Goal: Task Accomplishment & Management: Manage account settings

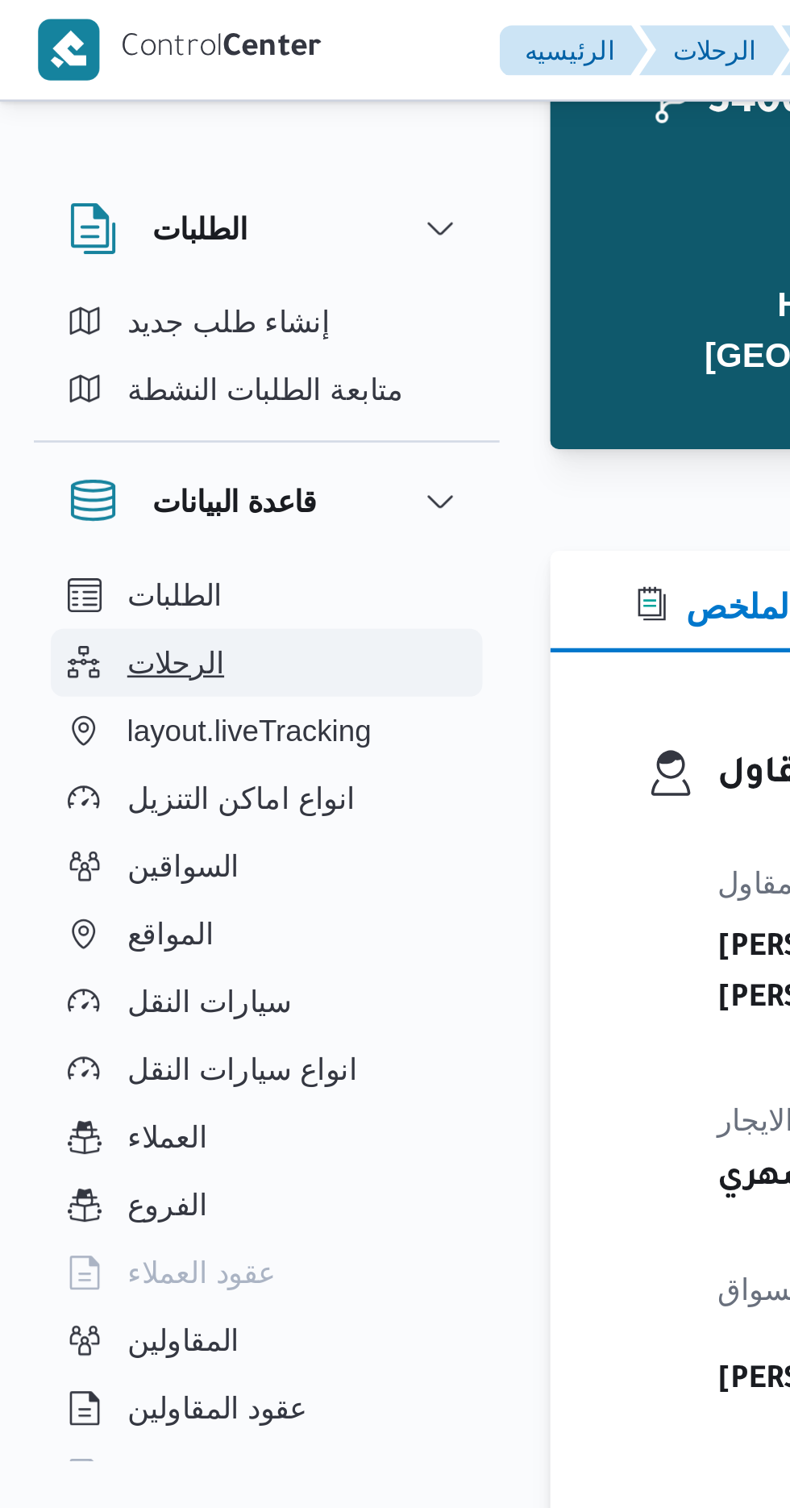
click at [60, 250] on span "الرحلات" at bounding box center [66, 252] width 37 height 19
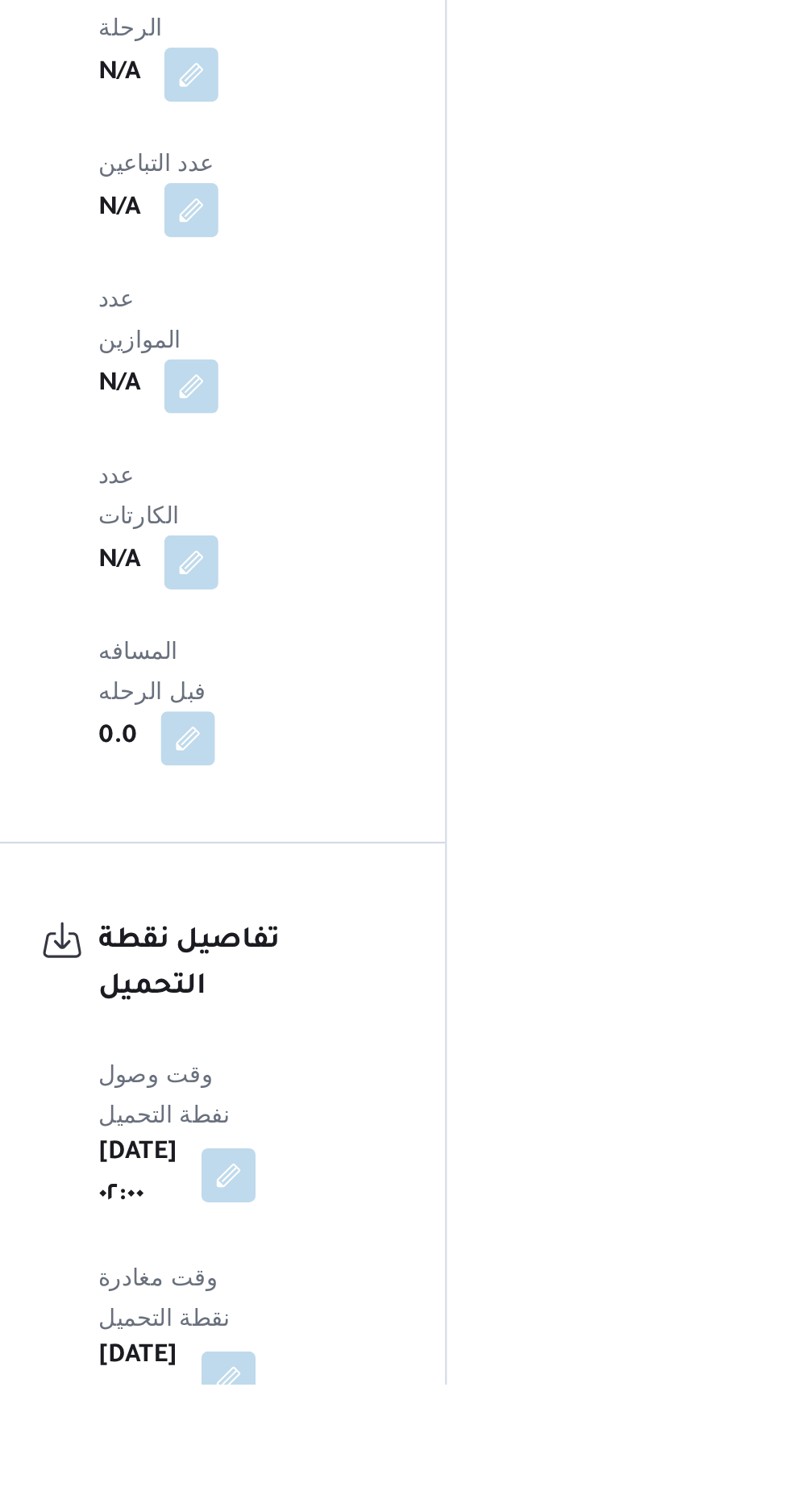
scroll to position [968, 0]
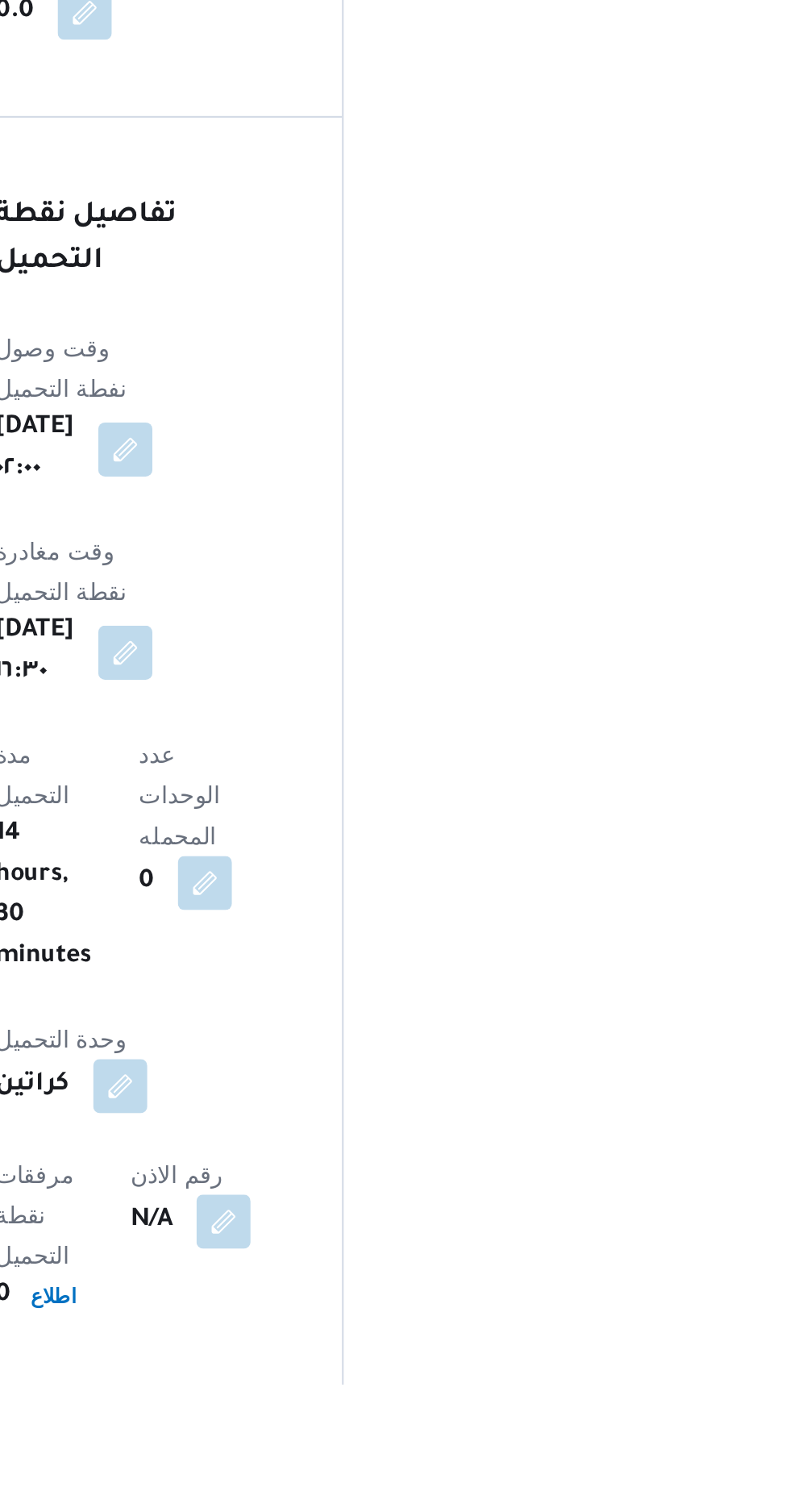
scroll to position [1313, 0]
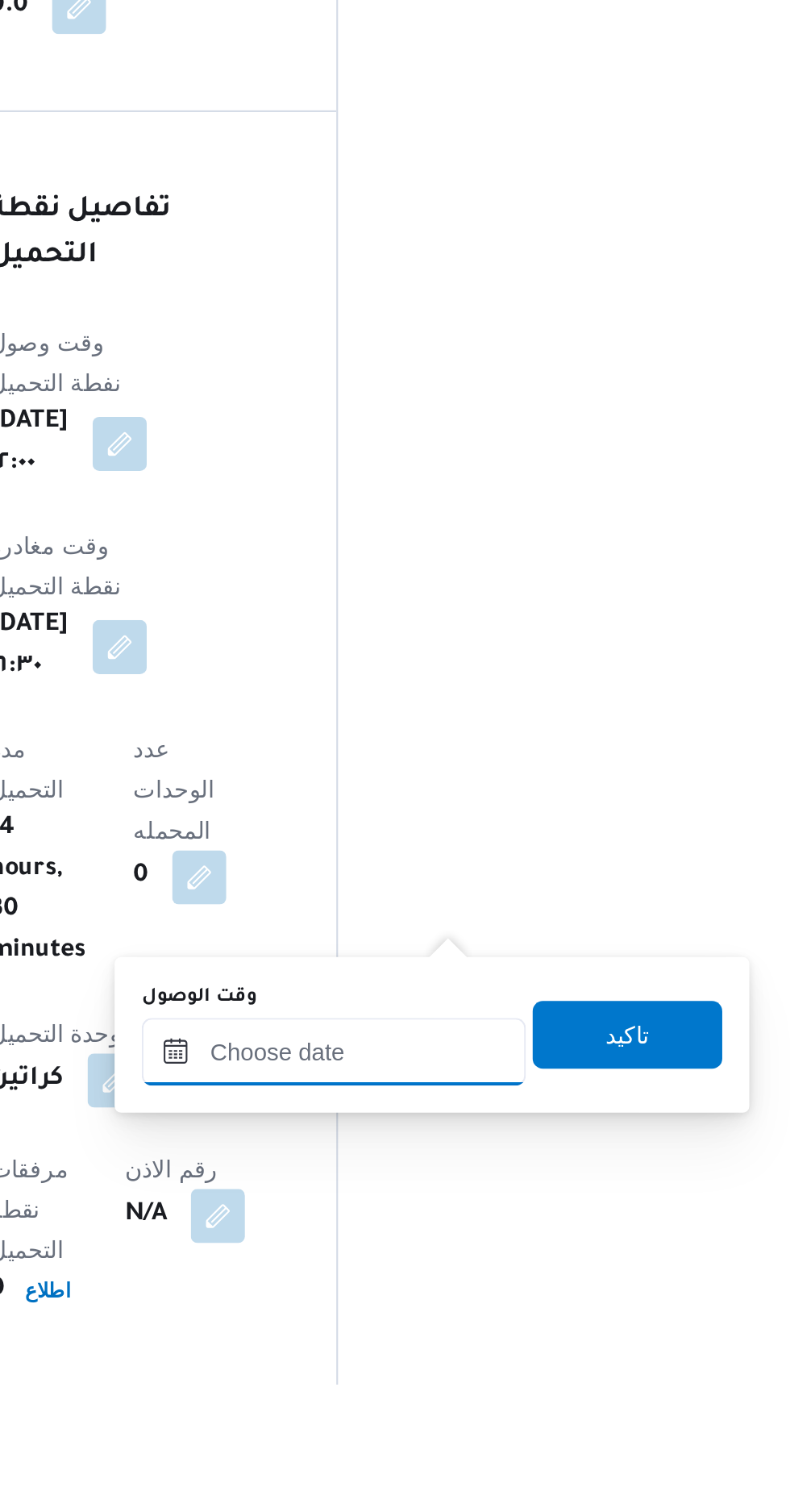
click at [419, 1350] on input "وقت الوصول" at bounding box center [437, 1350] width 183 height 32
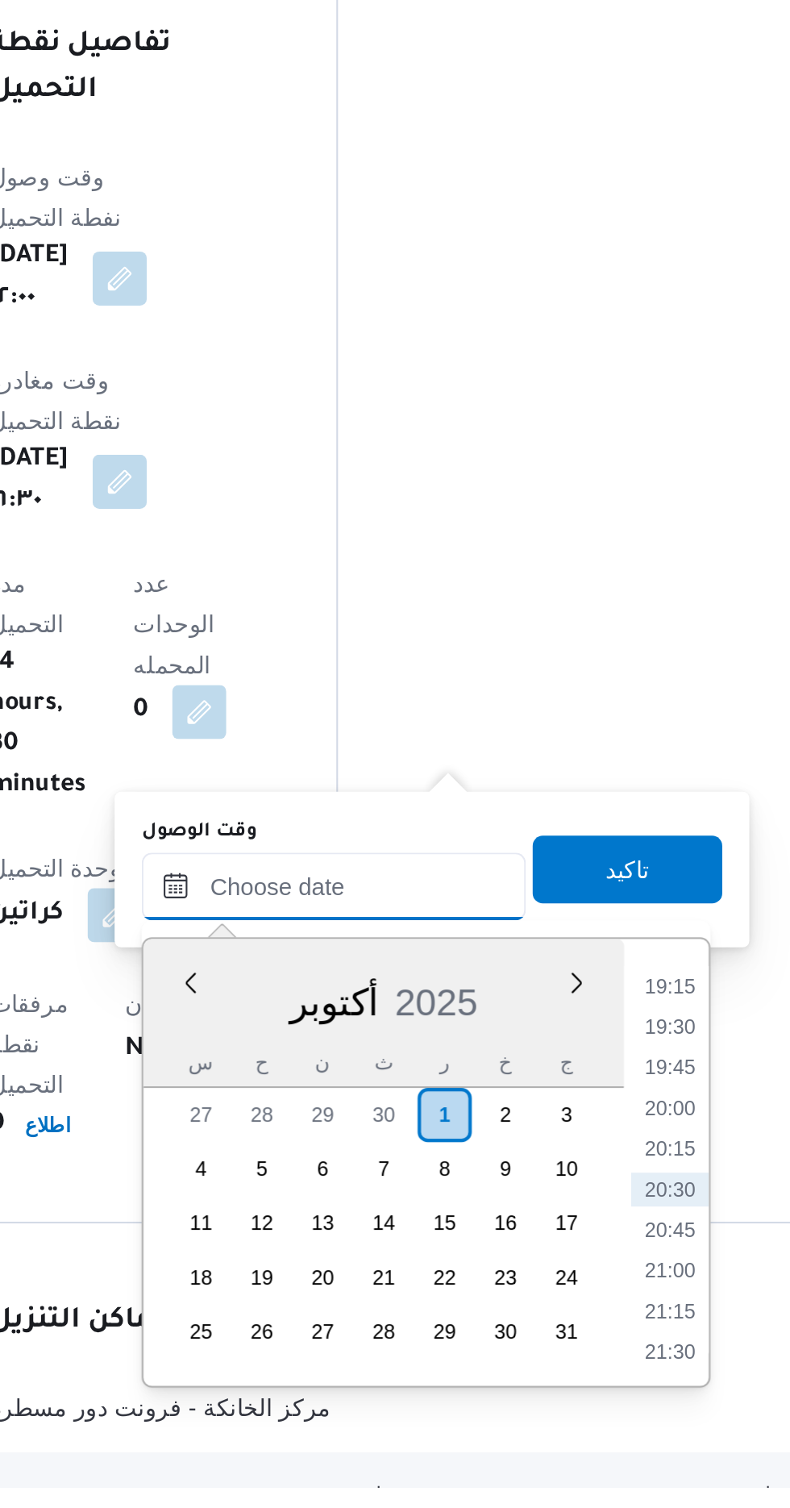
scroll to position [1442, 0]
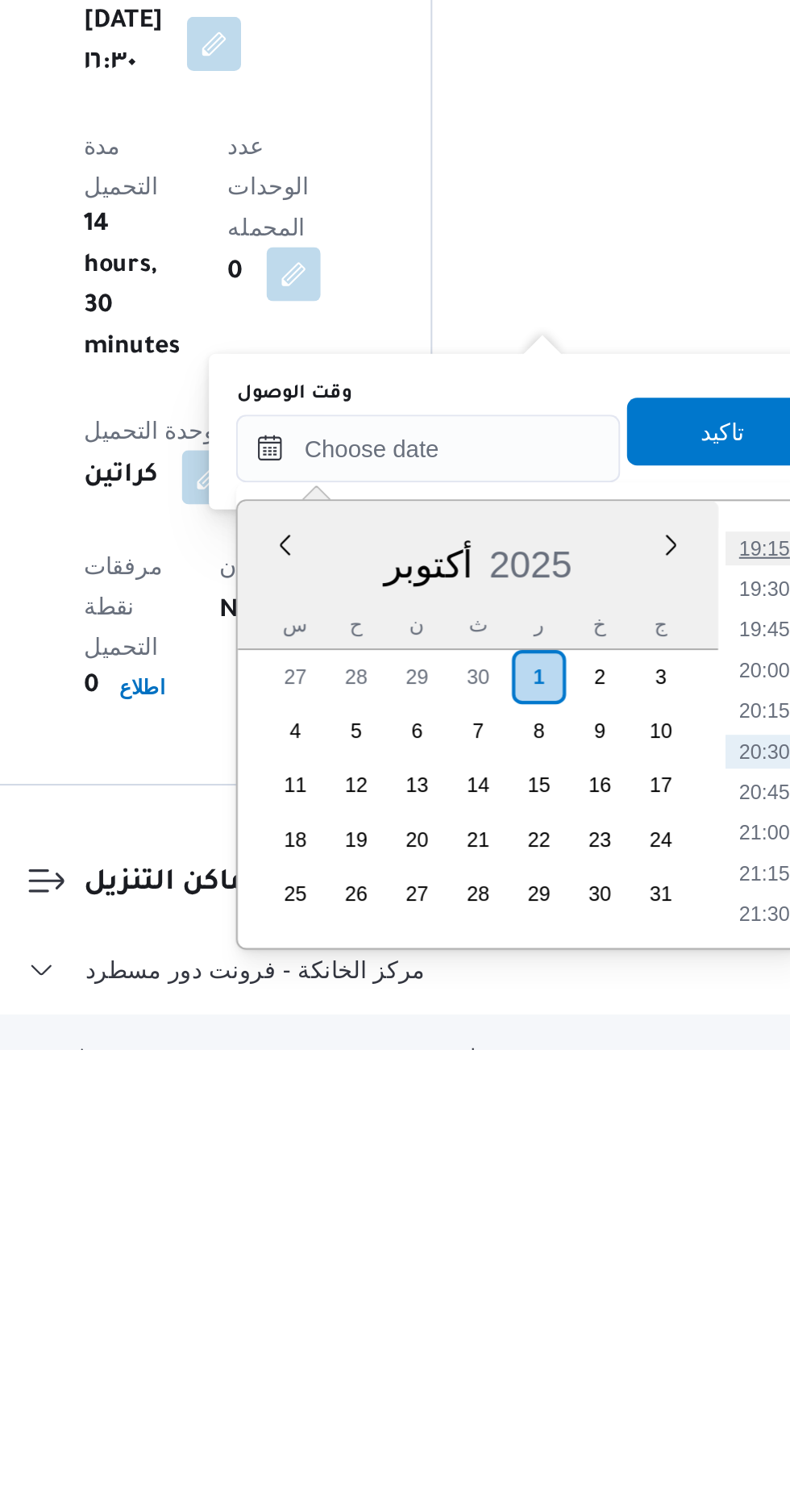
click at [608, 1272] on li "19:15" at bounding box center [597, 1269] width 37 height 16
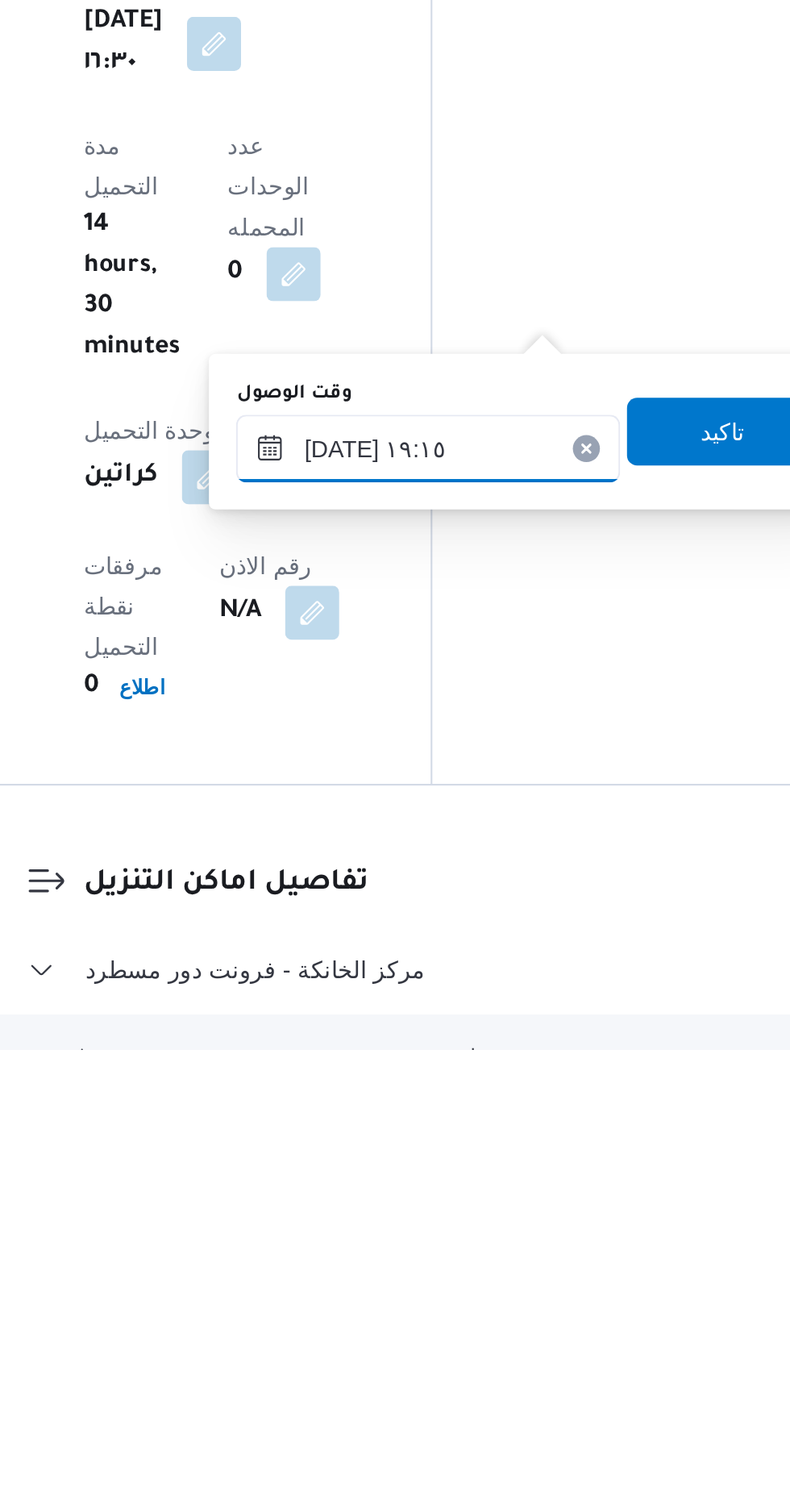
click at [476, 1226] on input "[DATE] ١٩:١٥" at bounding box center [437, 1221] width 183 height 32
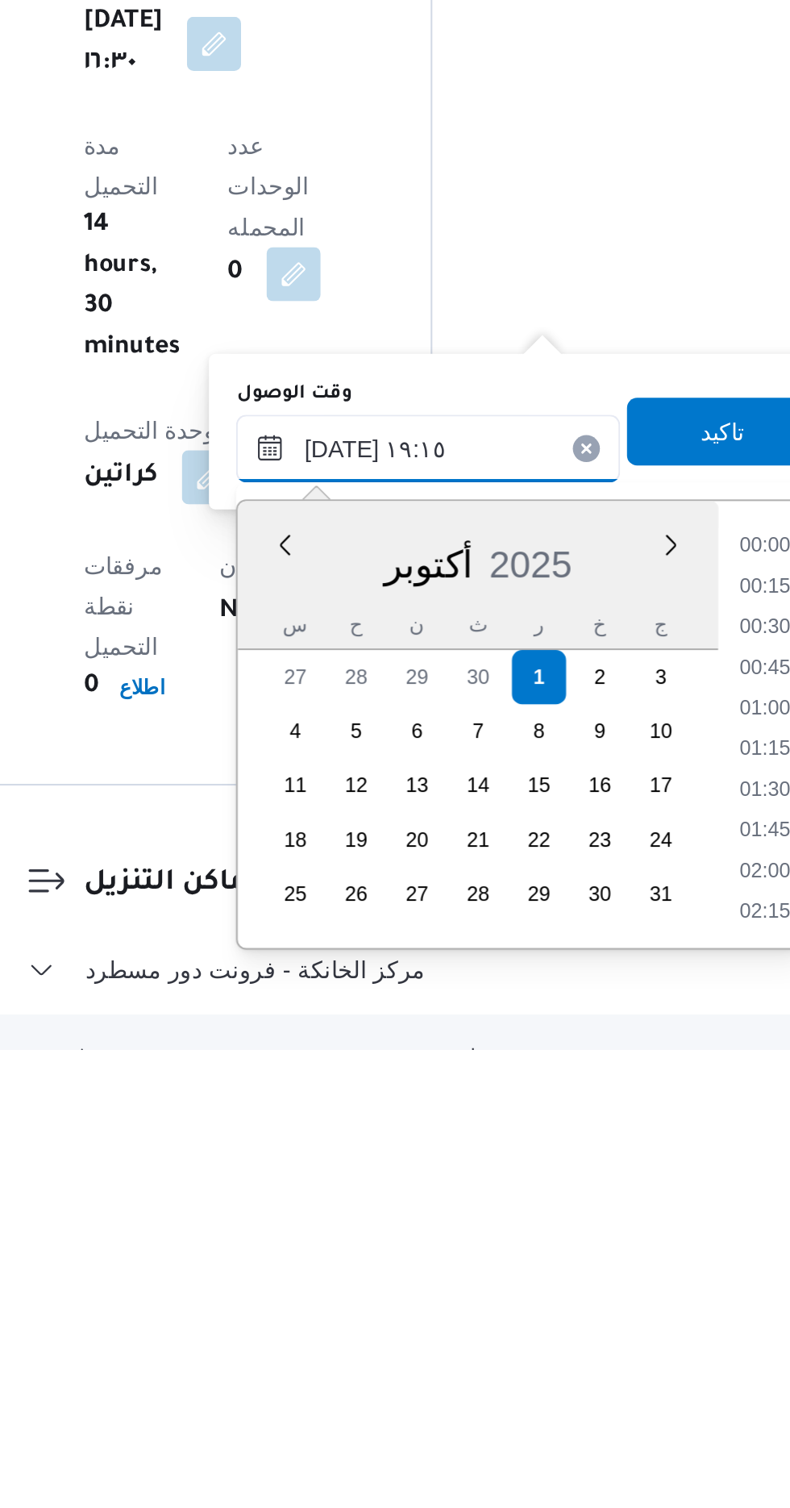
scroll to position [1392, 0]
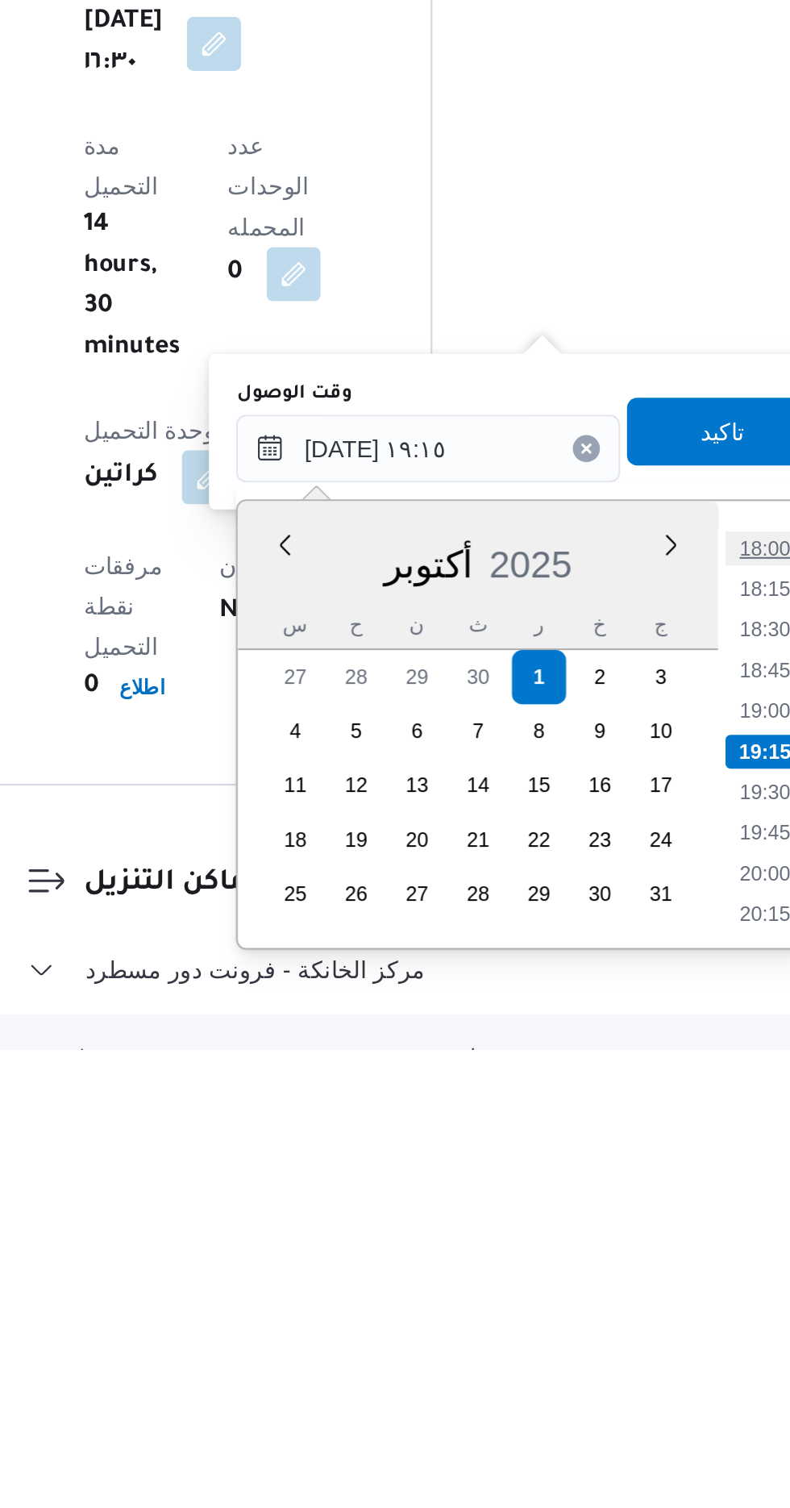
click at [609, 1268] on li "18:00" at bounding box center [598, 1269] width 37 height 16
type input "[DATE] ١٨:٠٠"
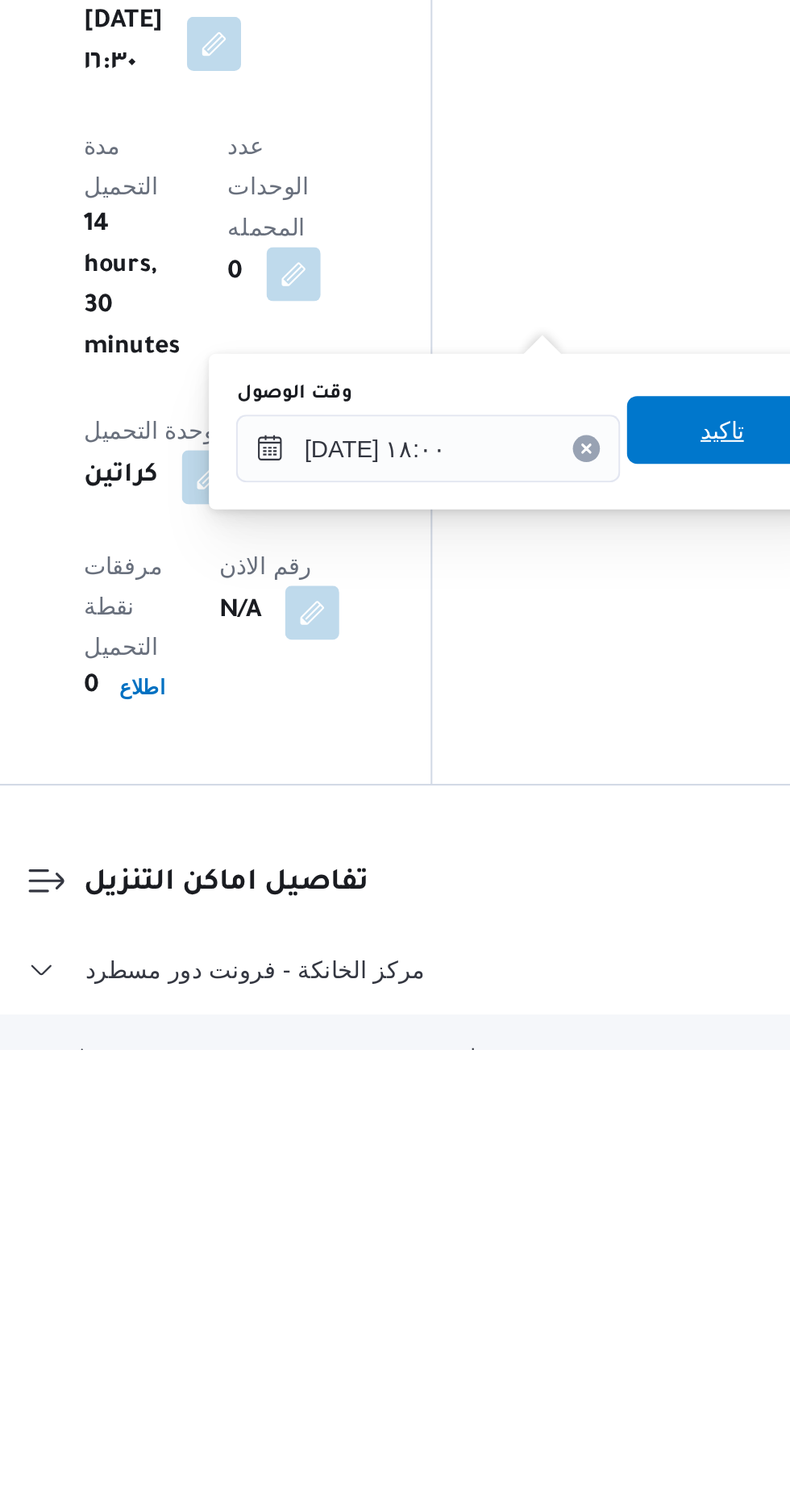
click at [581, 1217] on span "تاكيد" at bounding box center [577, 1213] width 90 height 32
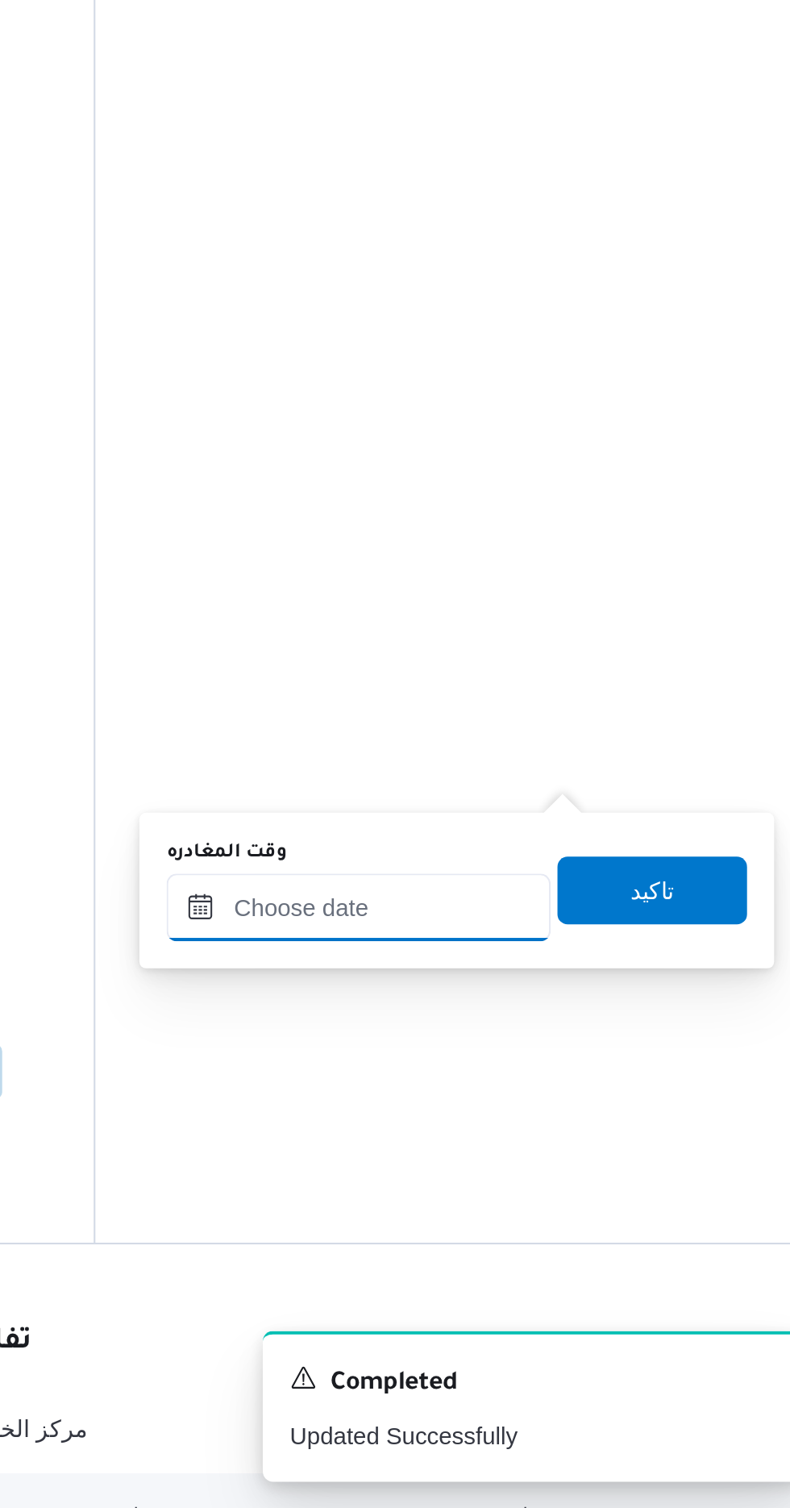
click at [531, 1216] on input "وقت المغادره" at bounding box center [564, 1221] width 183 height 32
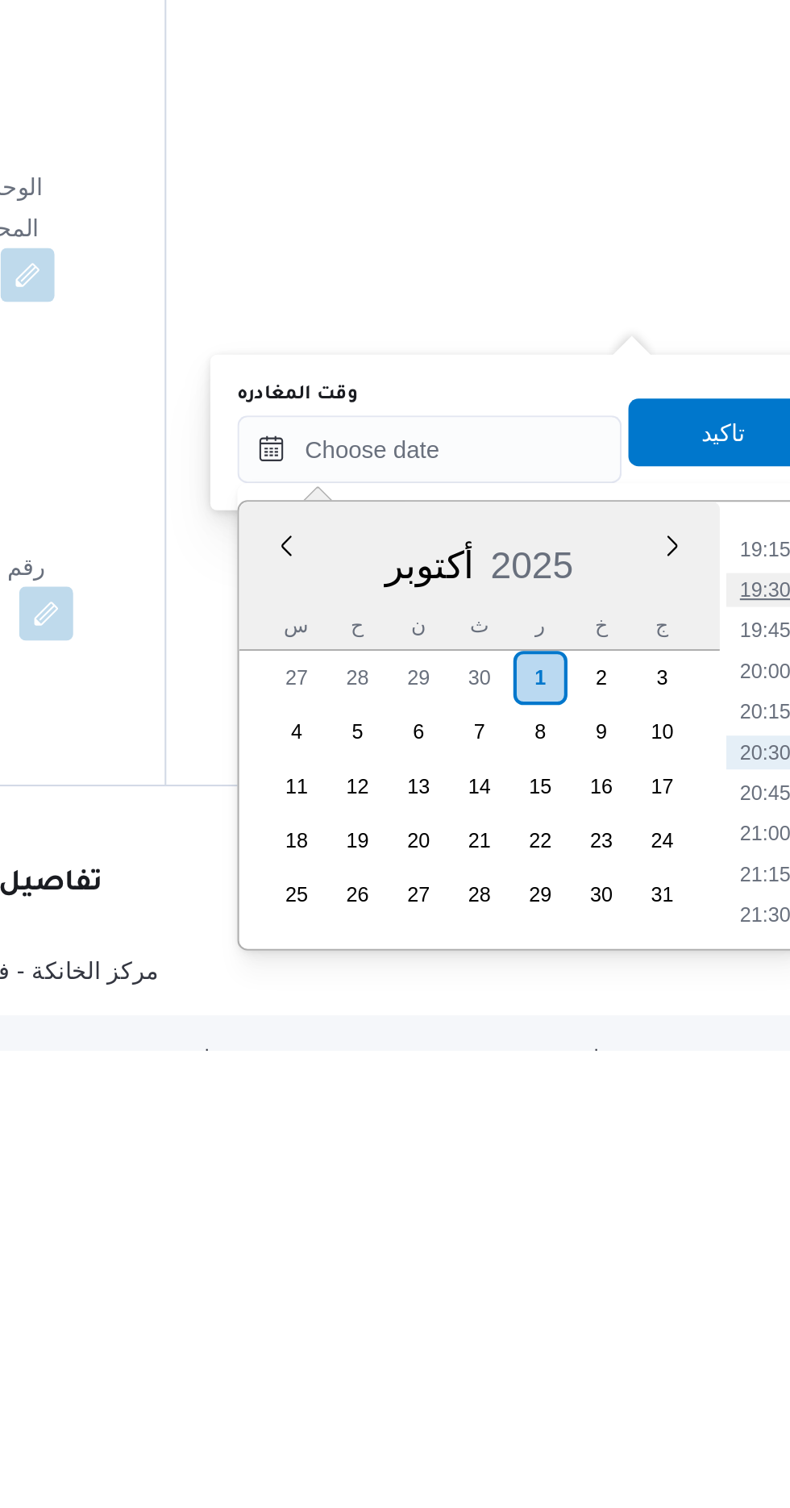
click at [735, 1283] on li "19:30" at bounding box center [724, 1288] width 37 height 16
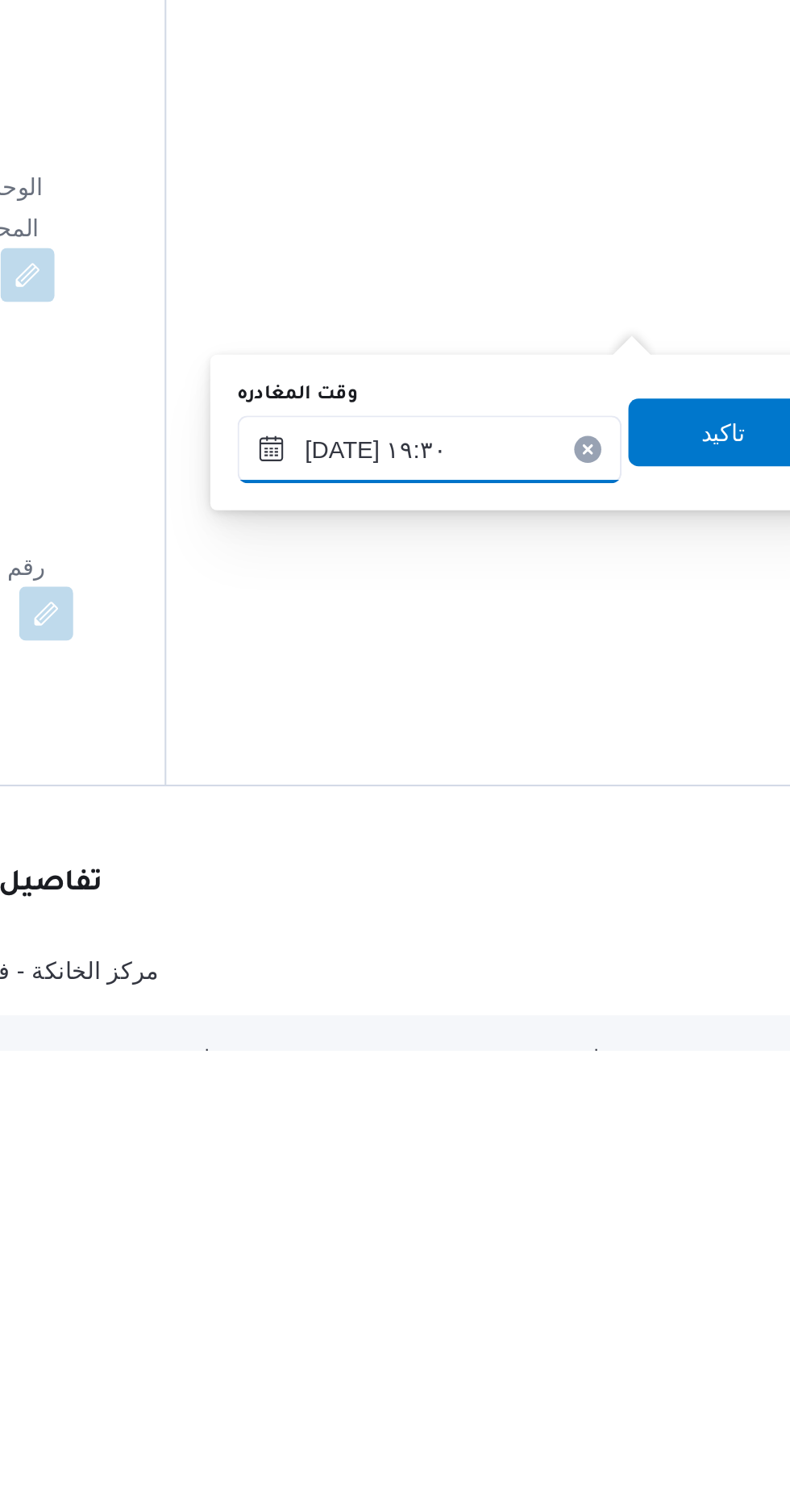
click at [607, 1222] on input "[DATE] ١٩:٣٠" at bounding box center [564, 1221] width 183 height 32
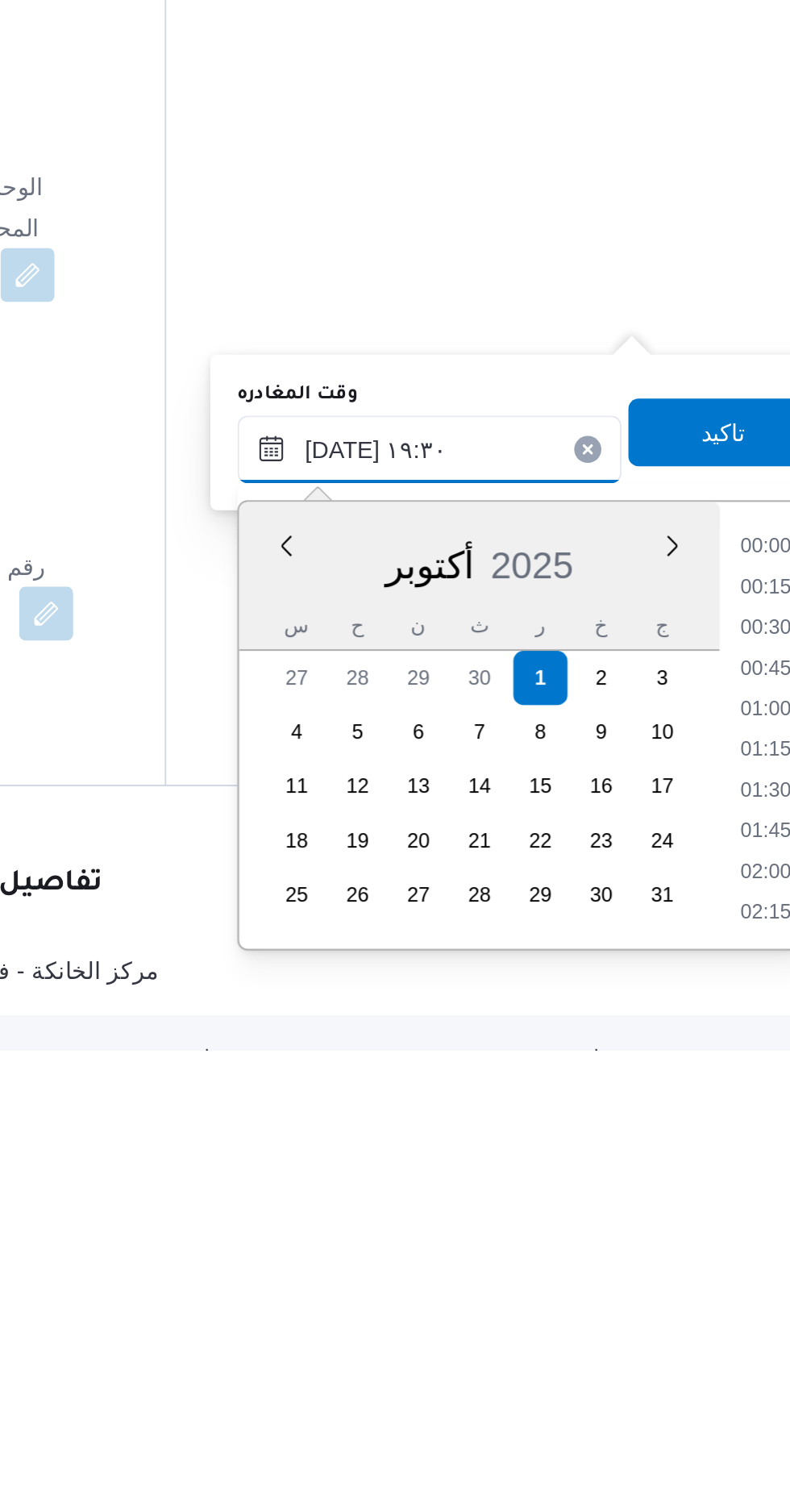
scroll to position [1411, 0]
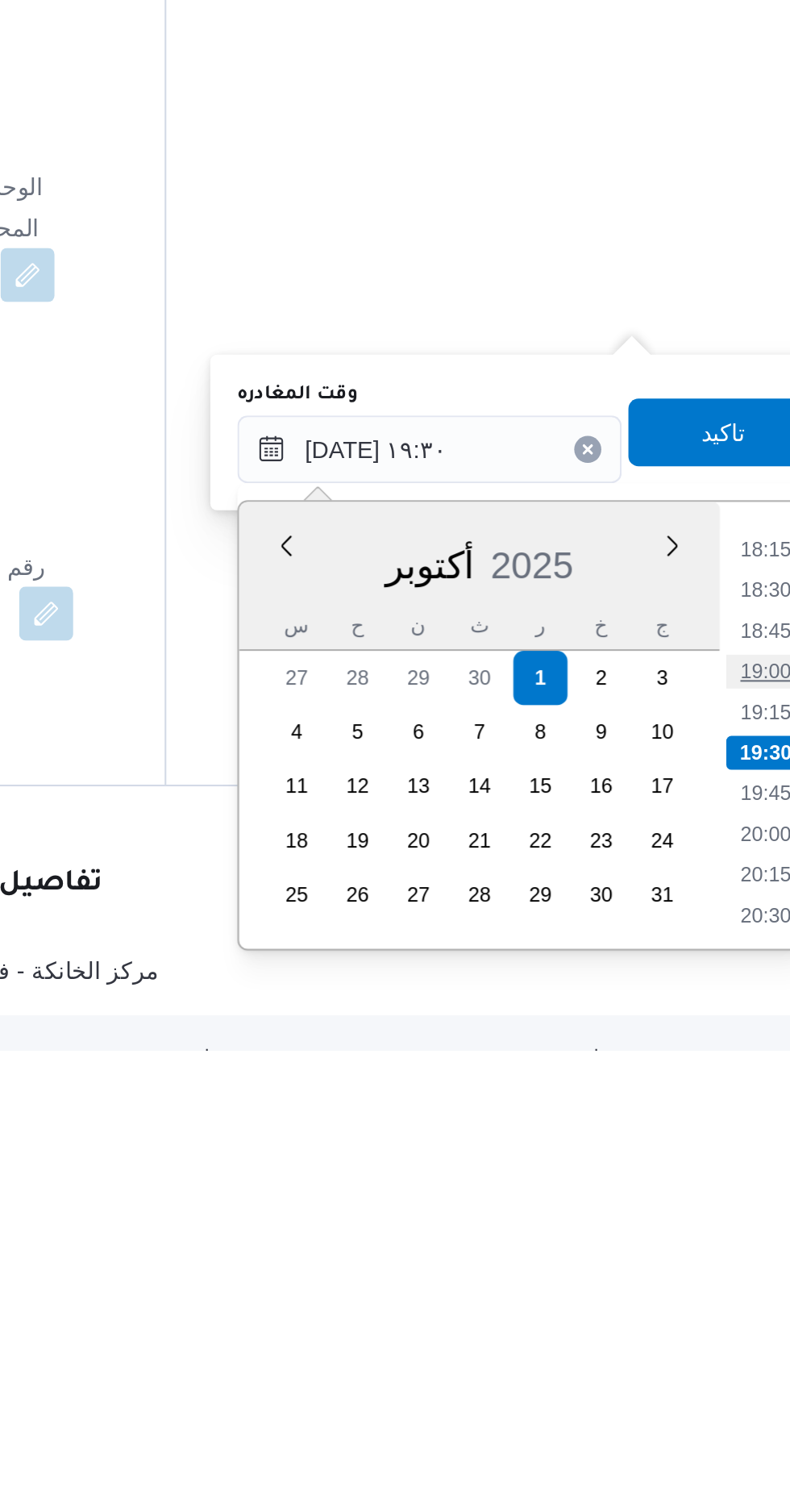
click at [736, 1326] on li "19:00" at bounding box center [724, 1327] width 37 height 16
type input "[DATE] ١٩:٠٠"
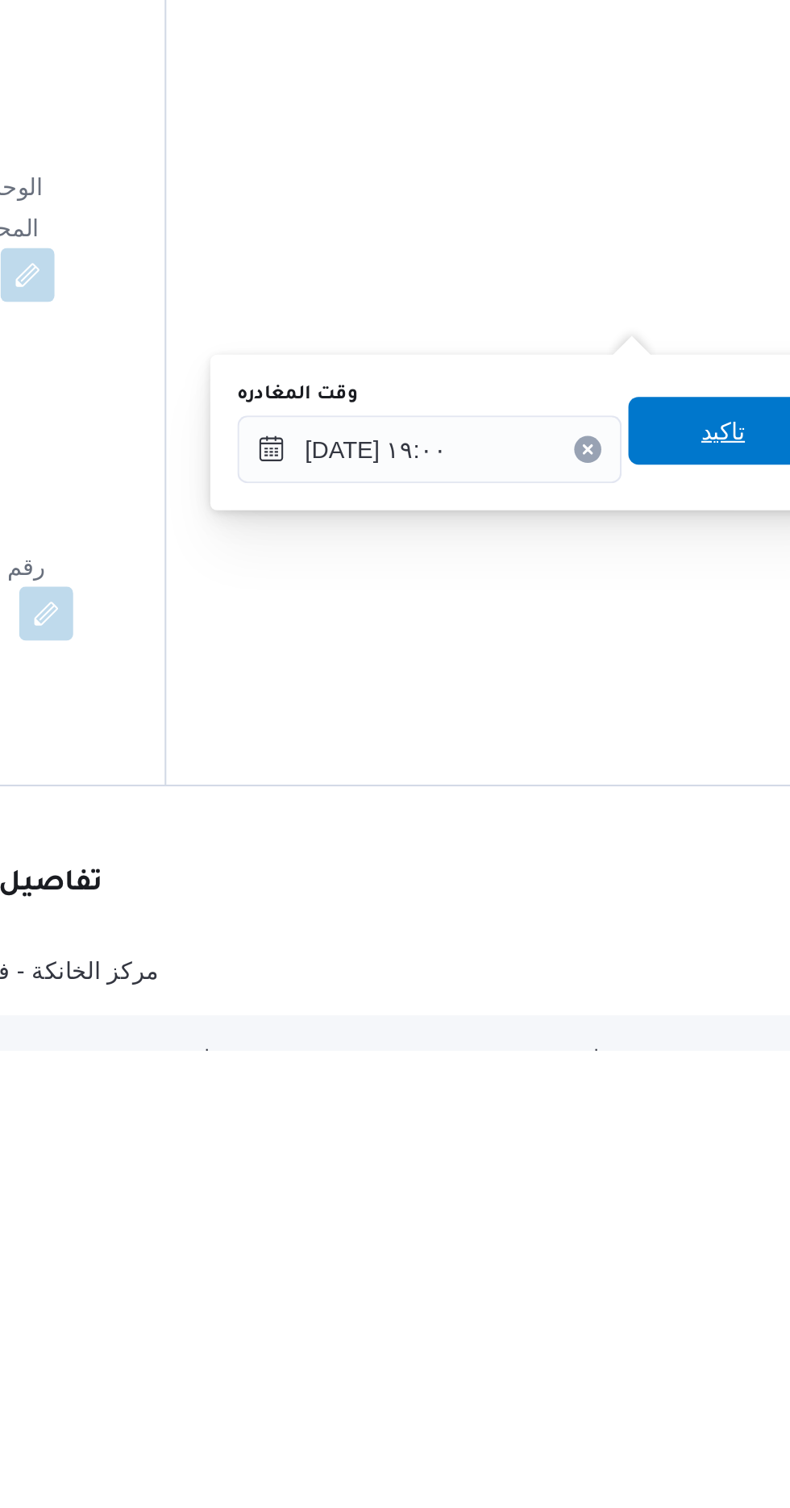
click at [712, 1221] on span "تاكيد" at bounding box center [704, 1212] width 21 height 19
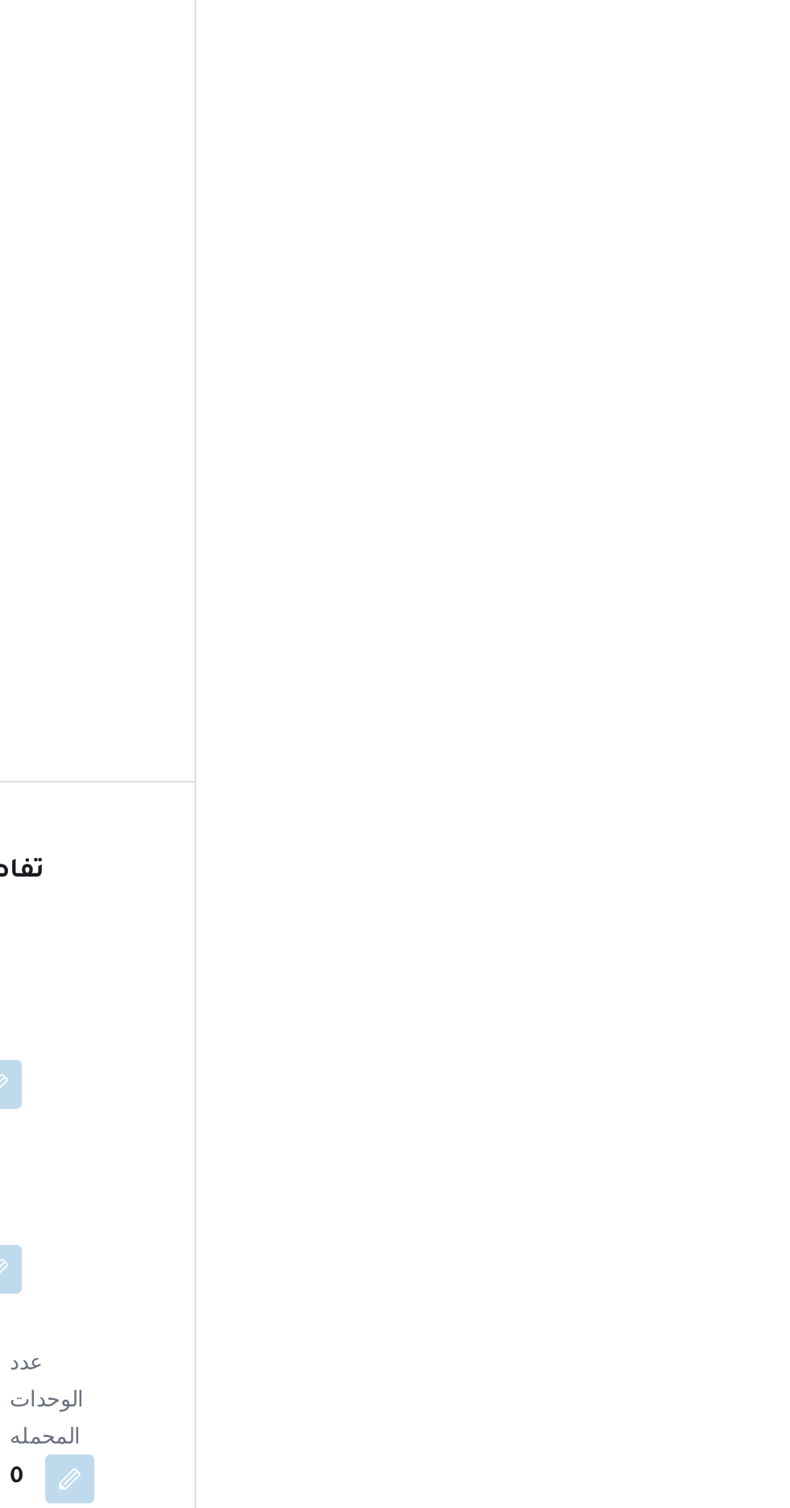
scroll to position [1446, 0]
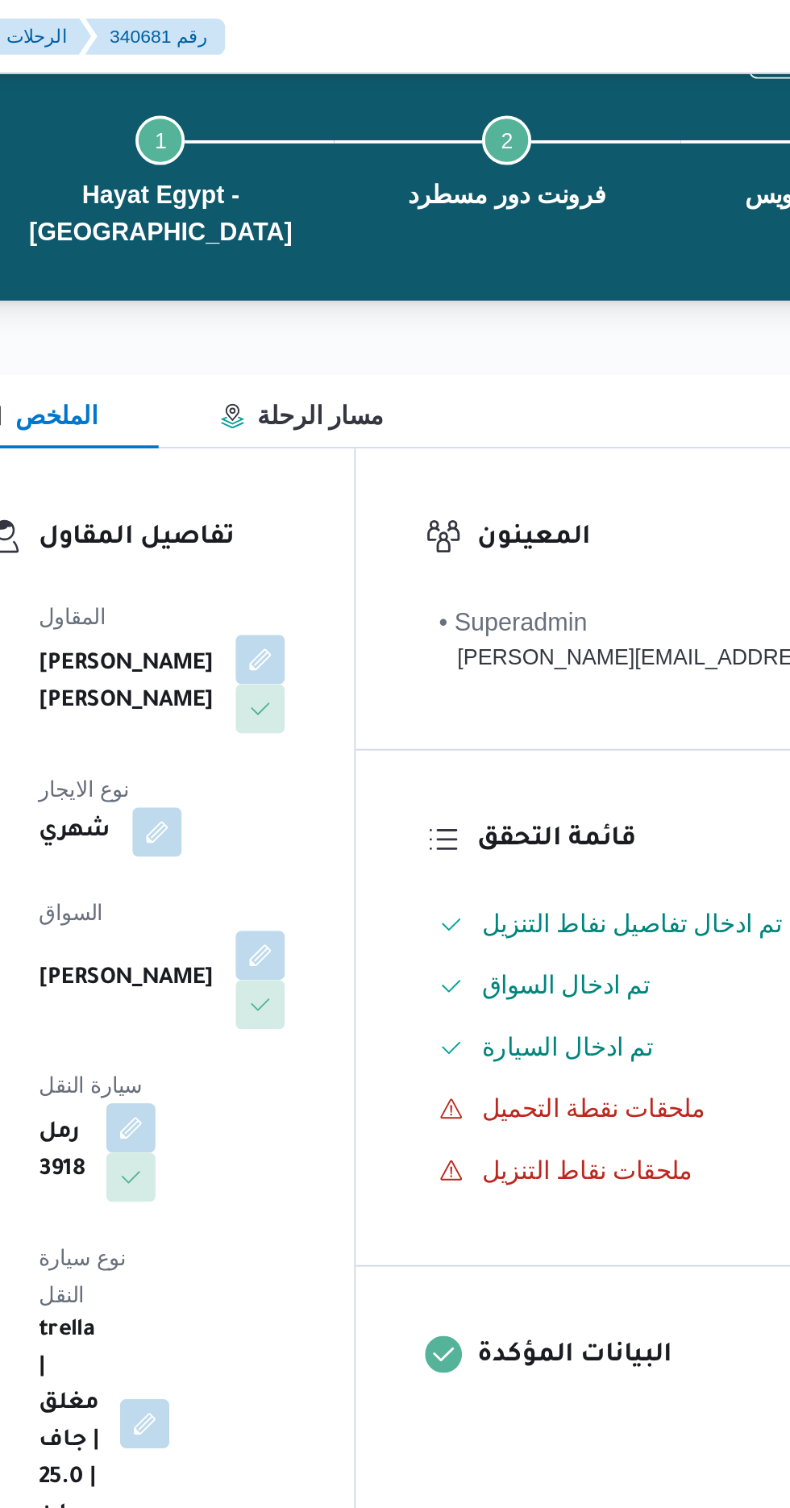
scroll to position [0, 0]
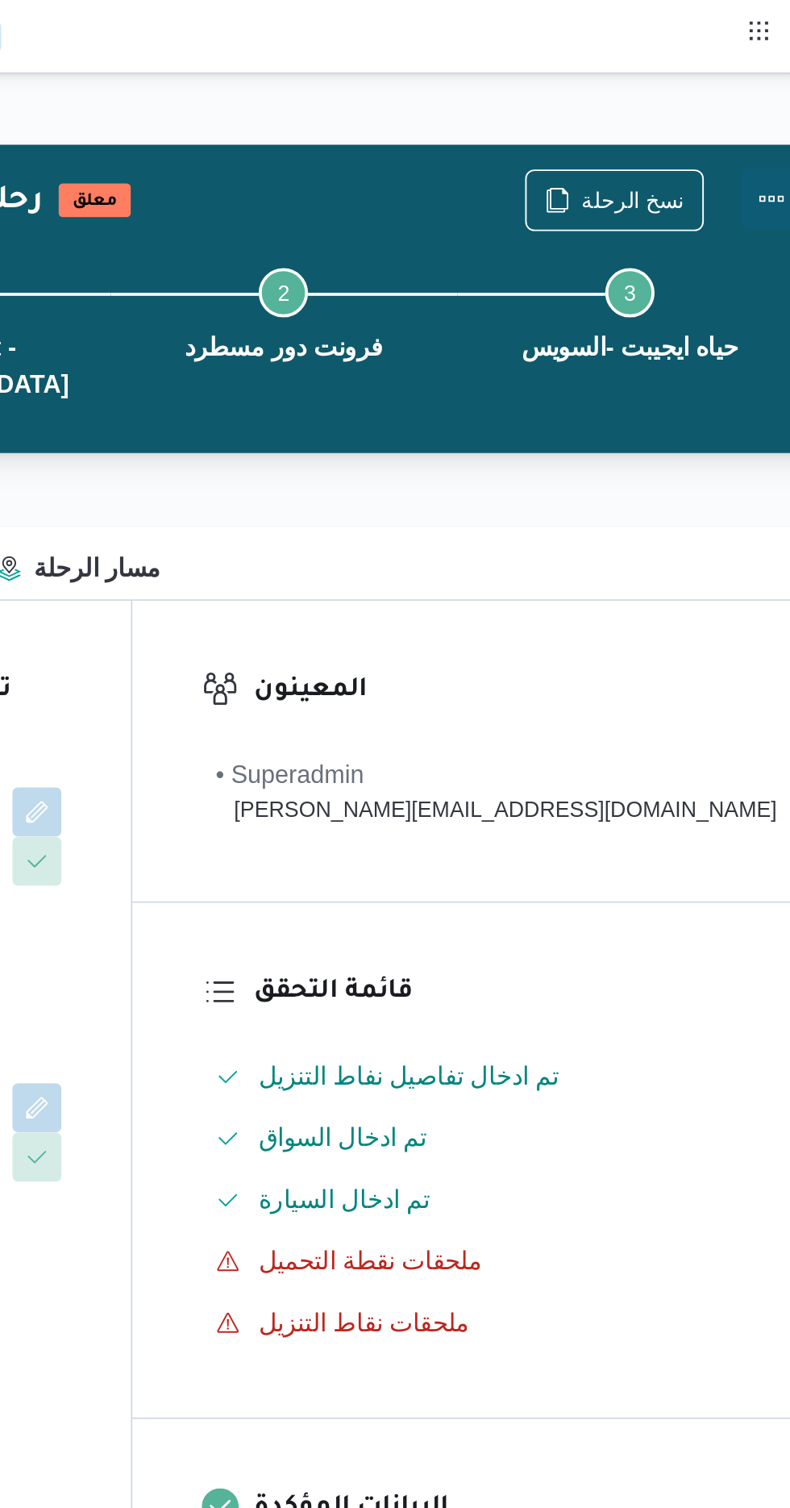
click at [758, 106] on button "Actions" at bounding box center [774, 104] width 32 height 32
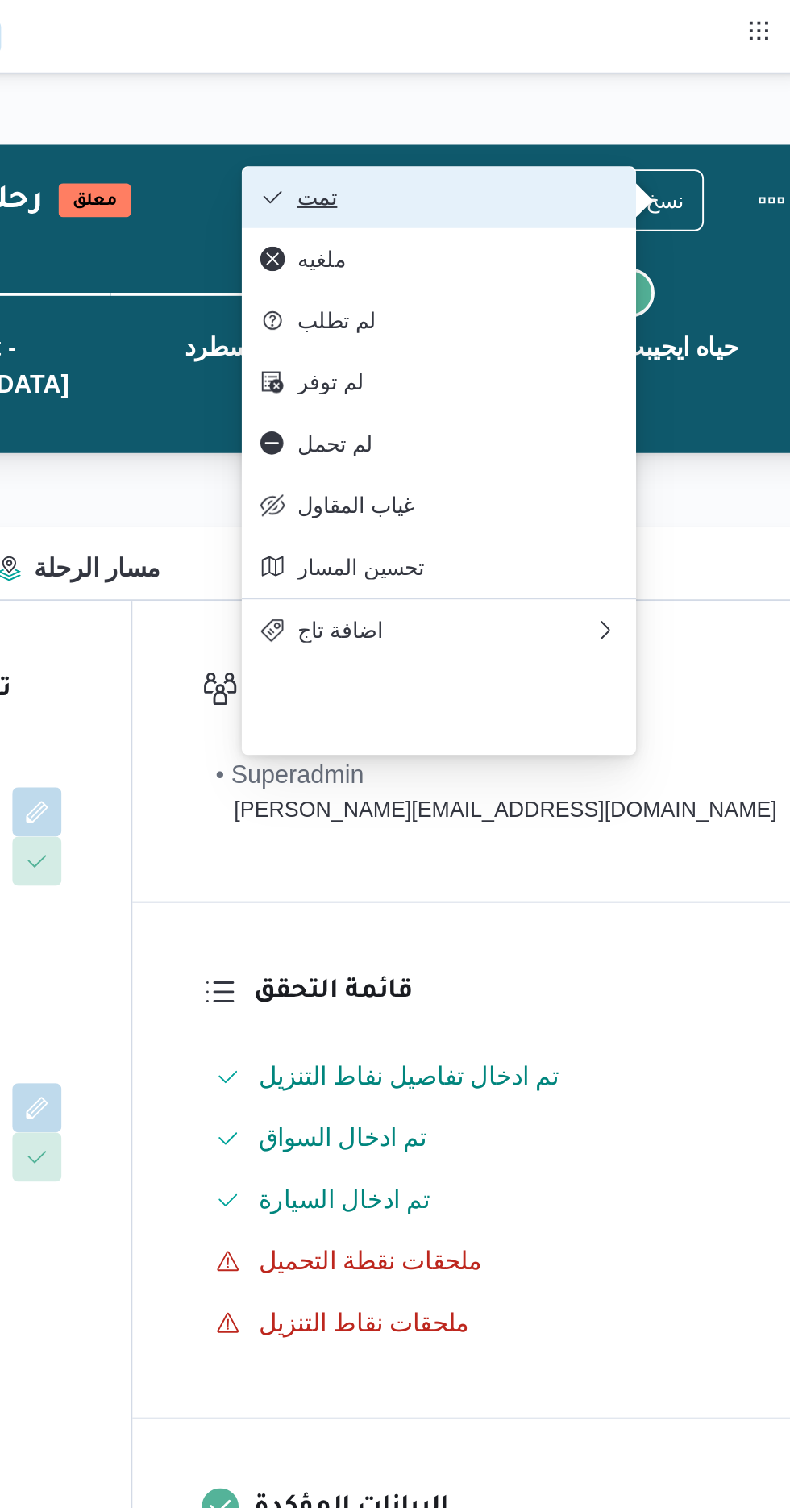
click at [675, 110] on span "تمت" at bounding box center [610, 103] width 168 height 13
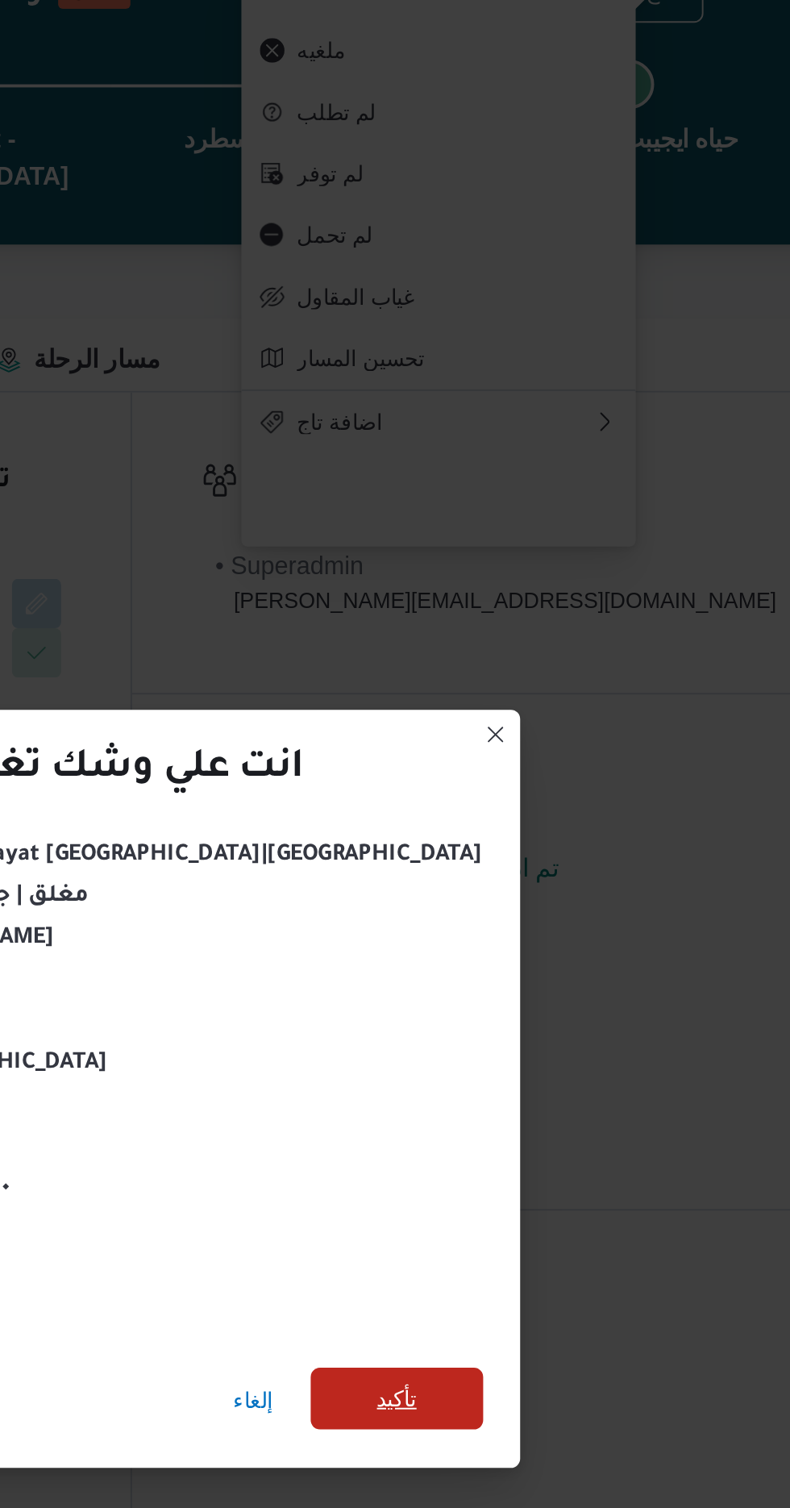
click at [568, 831] on span "تأكيد" at bounding box center [578, 840] width 21 height 19
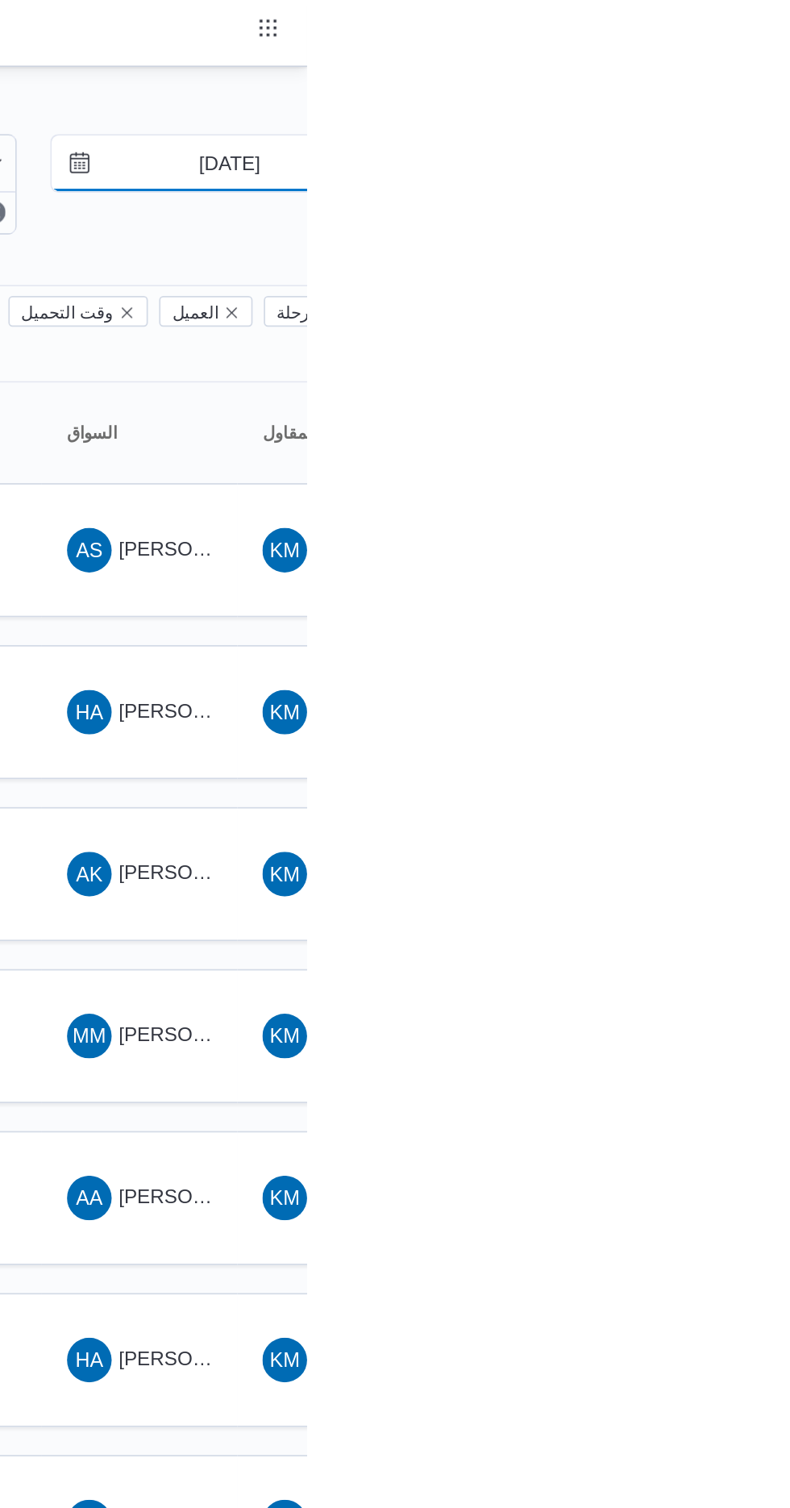
click at [749, 98] on input "30/9/2025" at bounding box center [734, 94] width 183 height 32
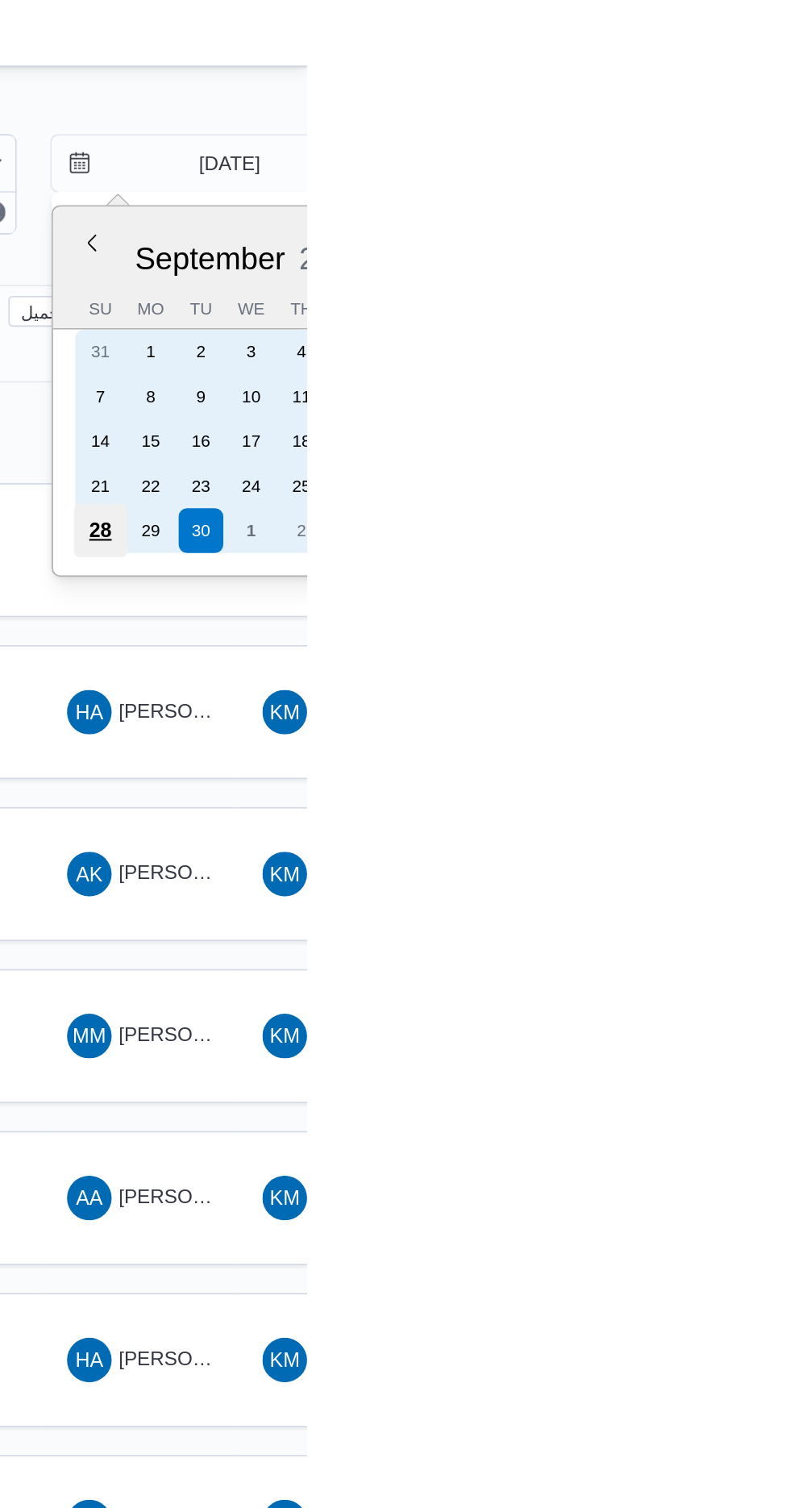
click at [669, 299] on div "28" at bounding box center [671, 306] width 31 height 31
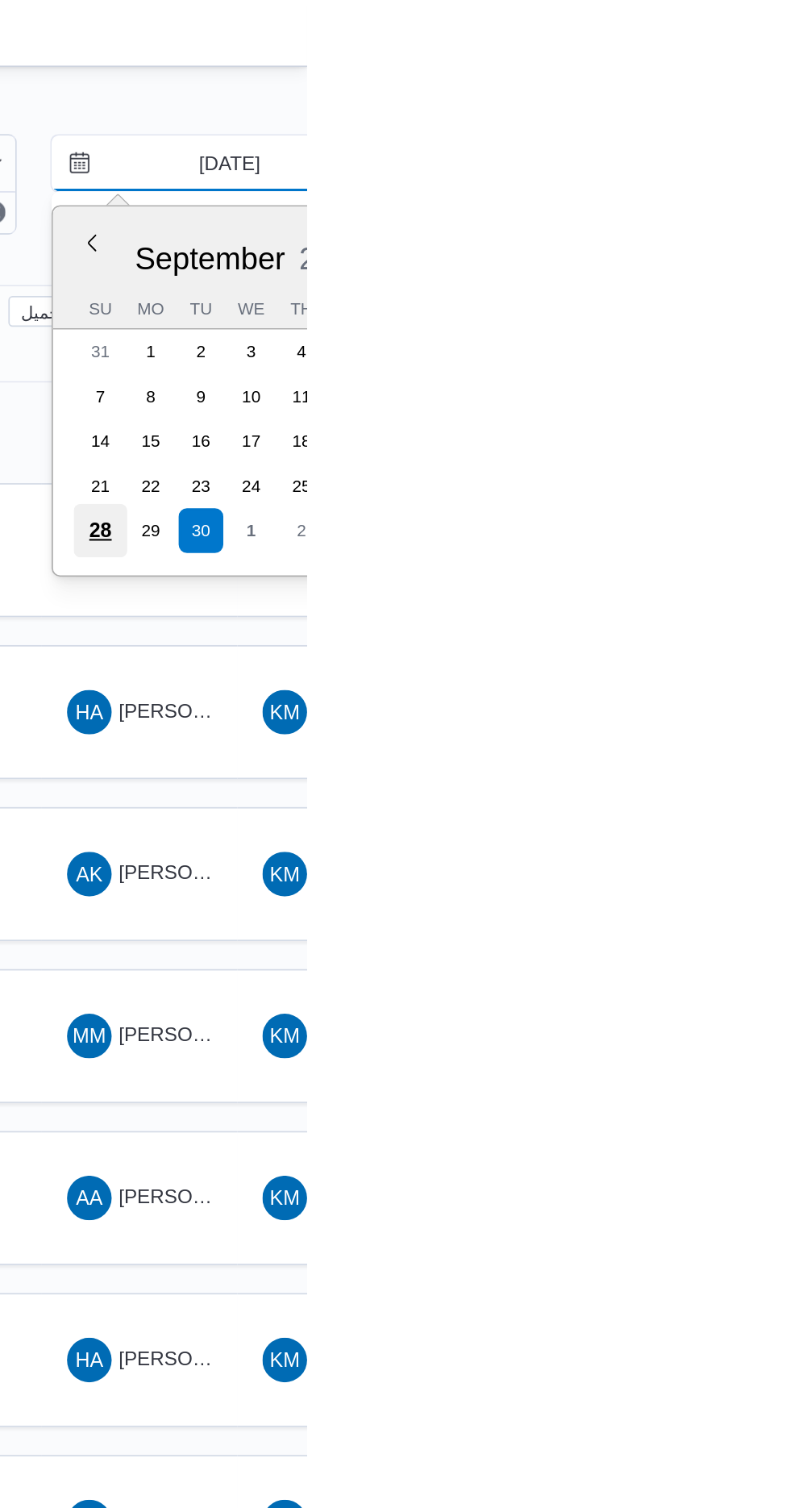
type input "28/9/2025"
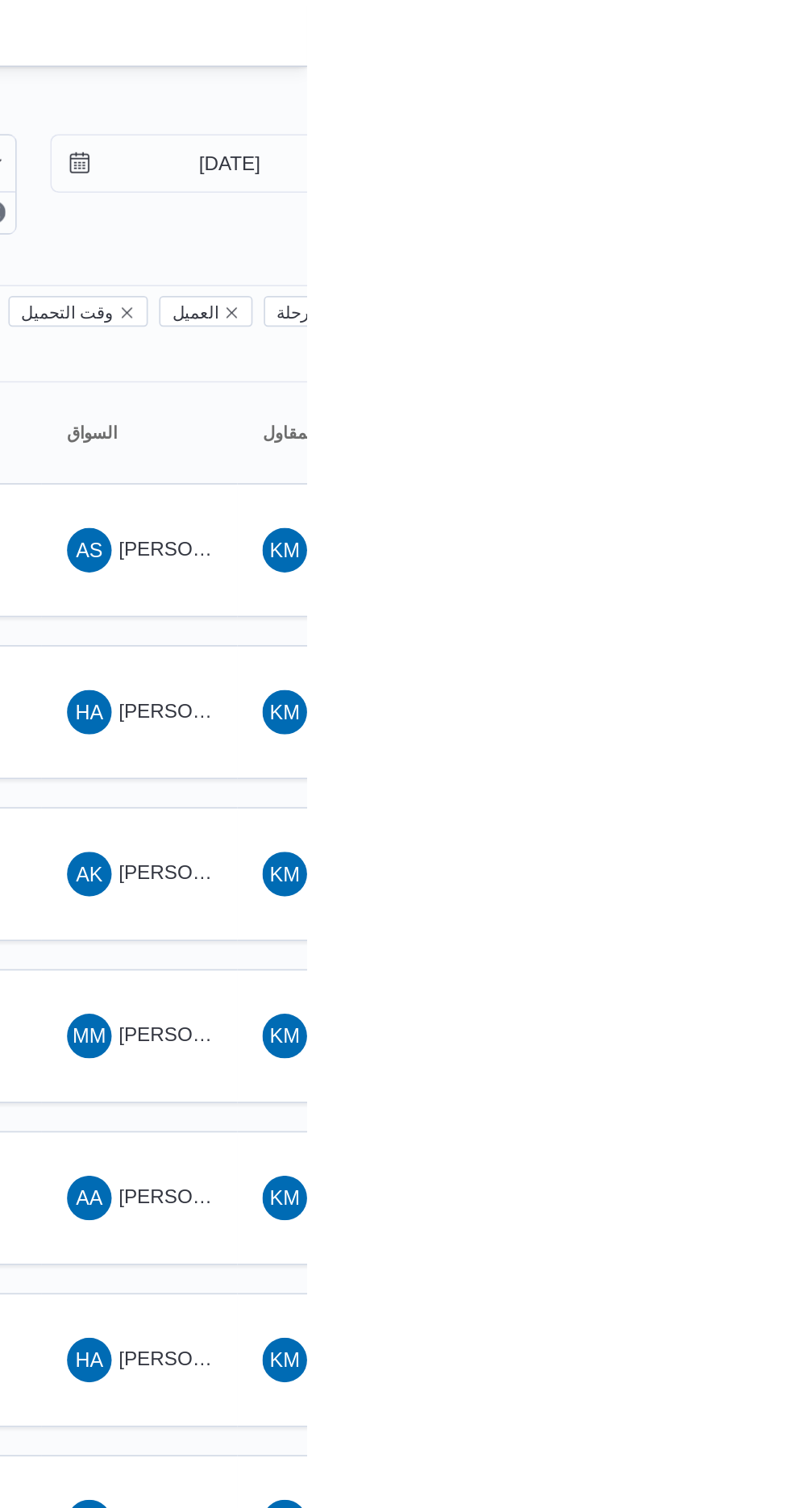
type input "28/9/2025"
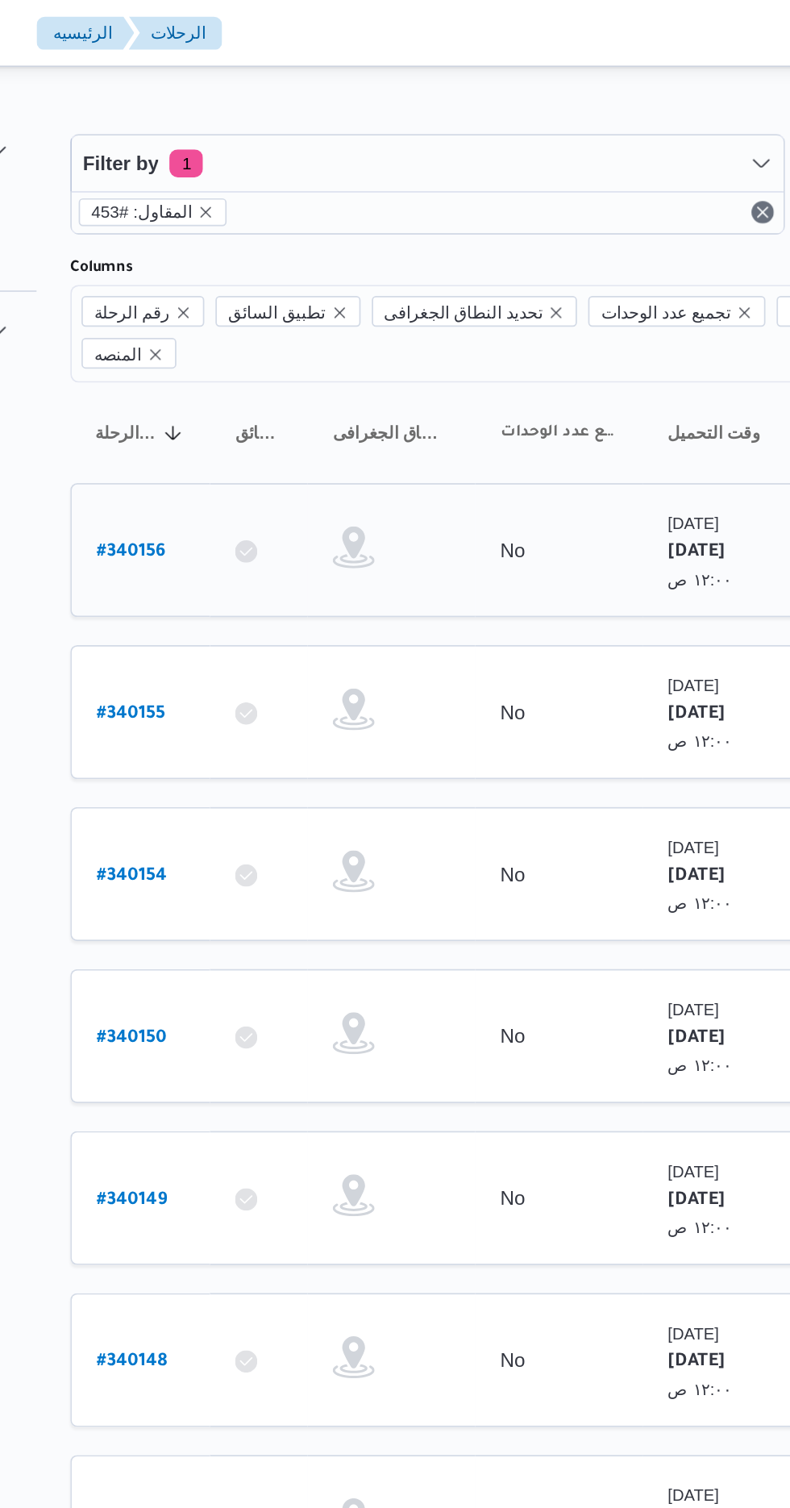
click at [251, 314] on b "# 340156" at bounding box center [245, 319] width 40 height 11
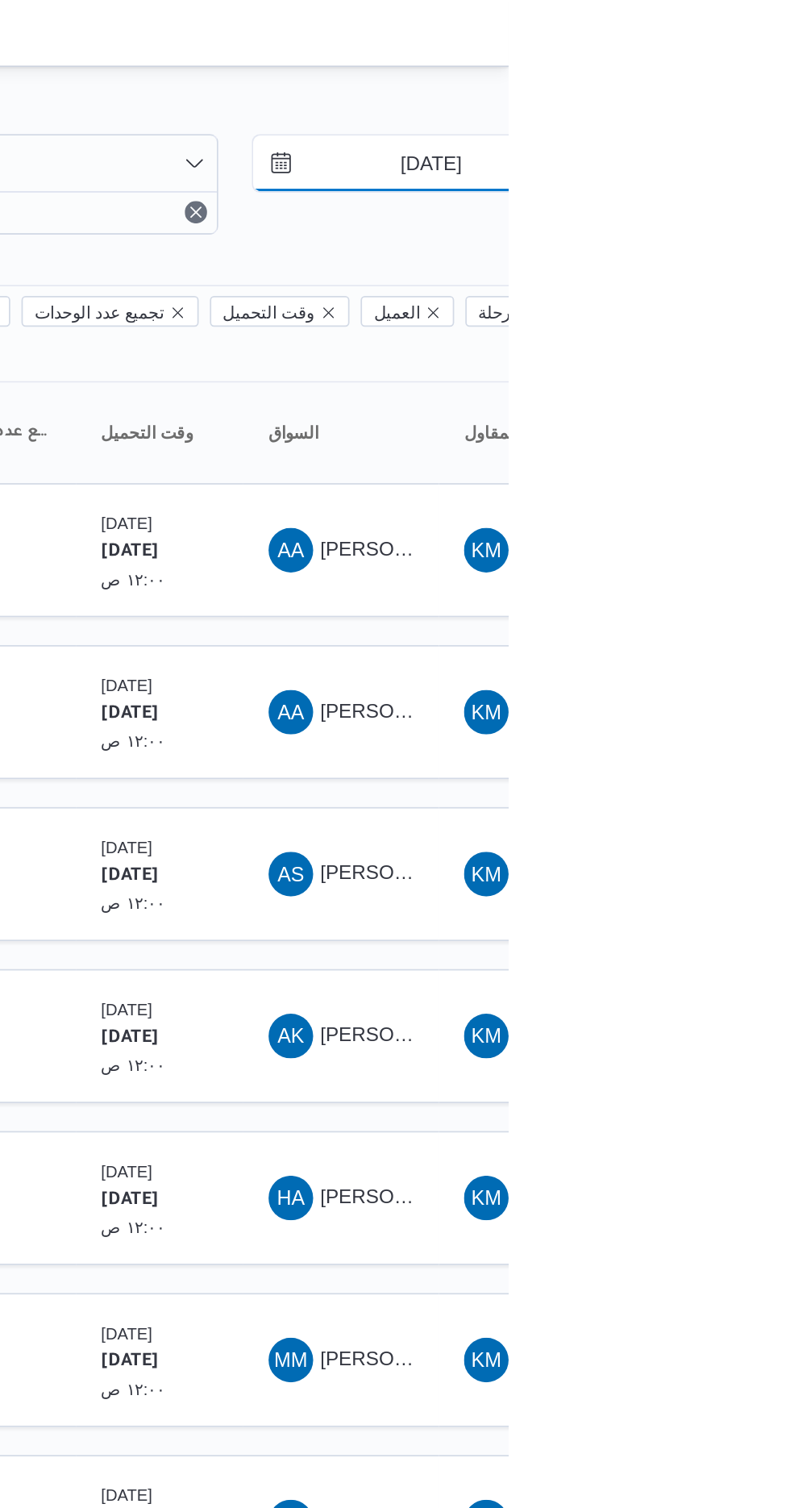
click at [740, 98] on input "28/9/2025" at bounding box center [734, 94] width 183 height 32
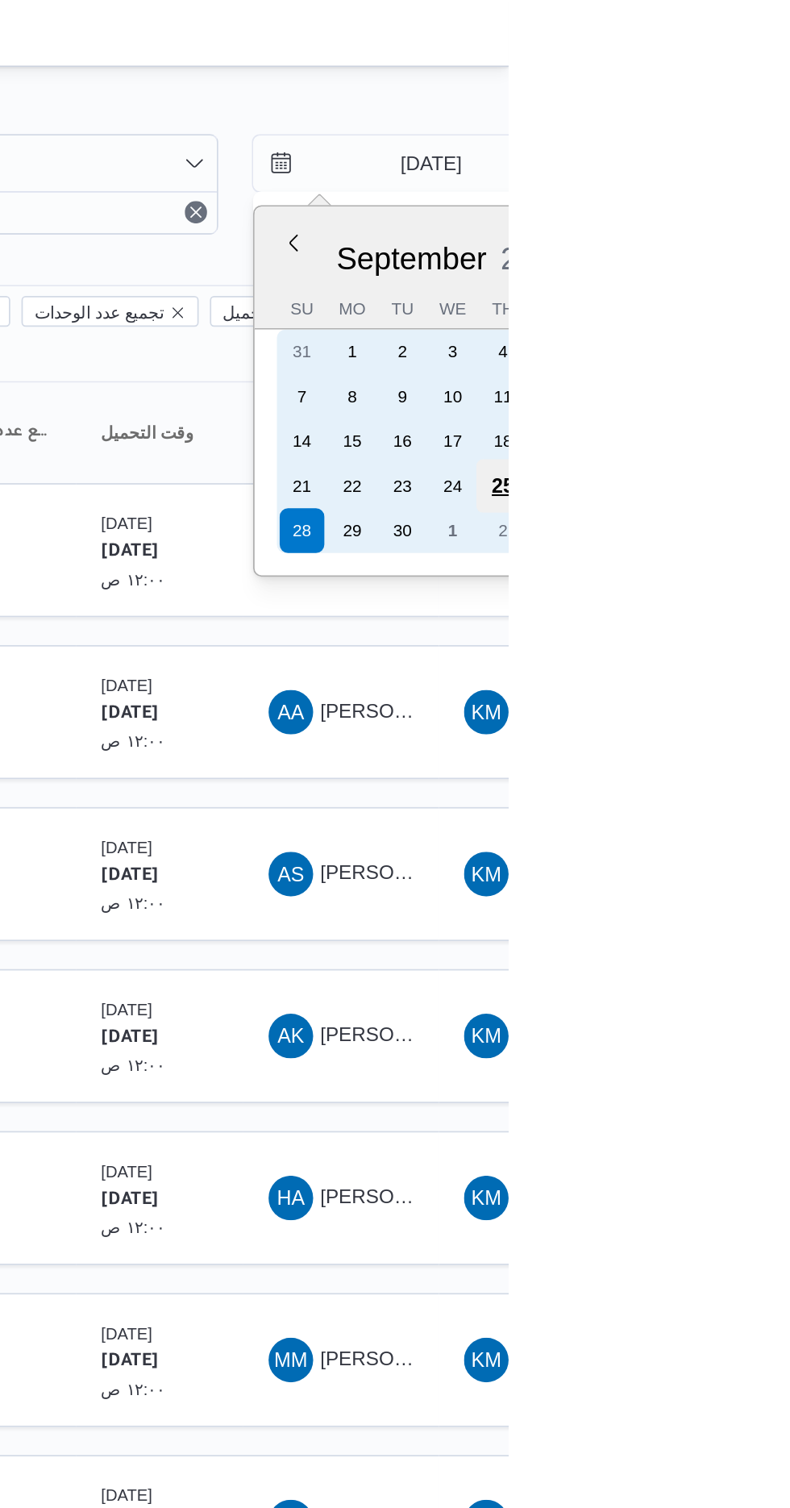
click at [786, 278] on div "25" at bounding box center [787, 280] width 31 height 31
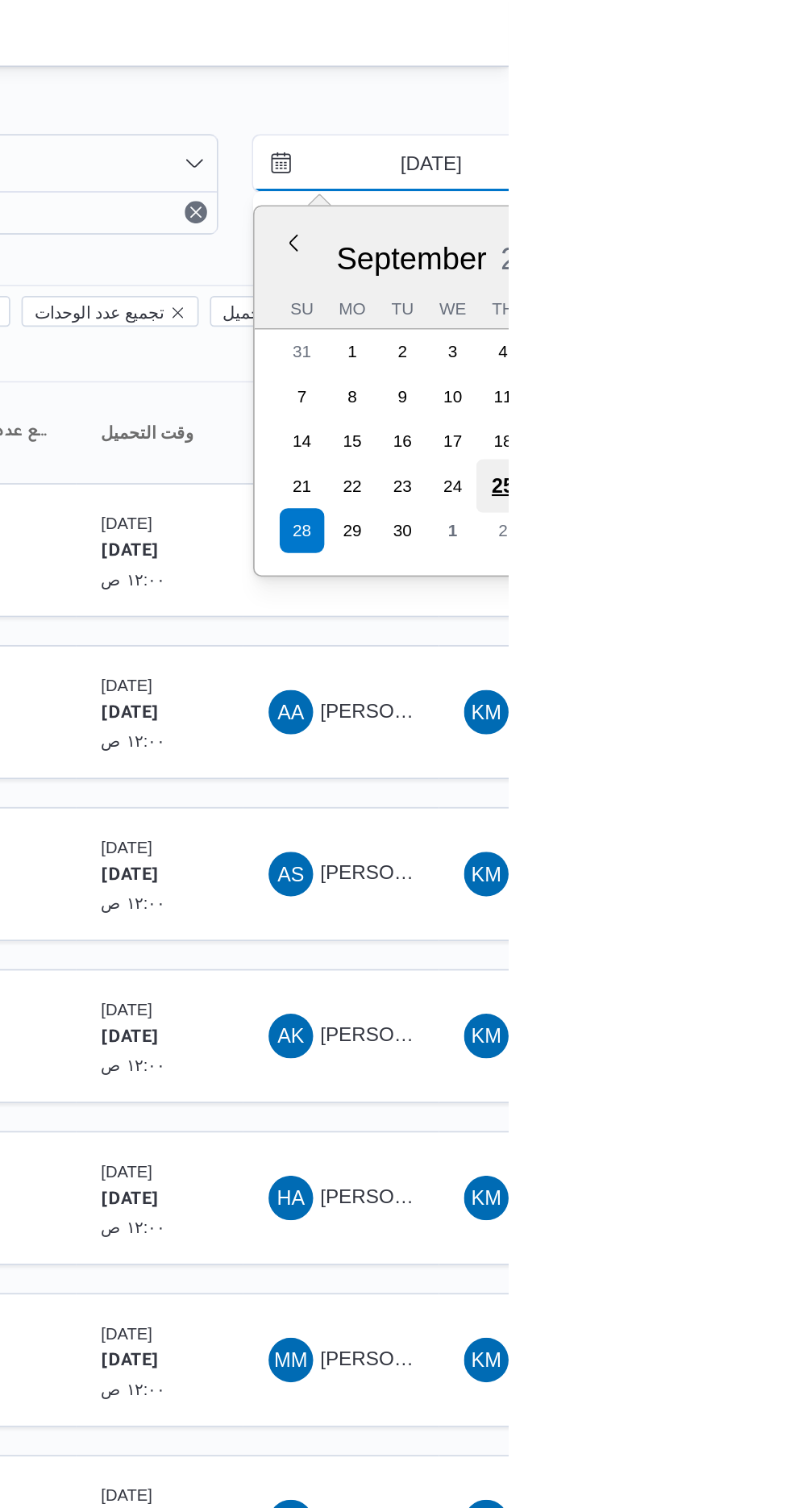
type input "25/9/2025"
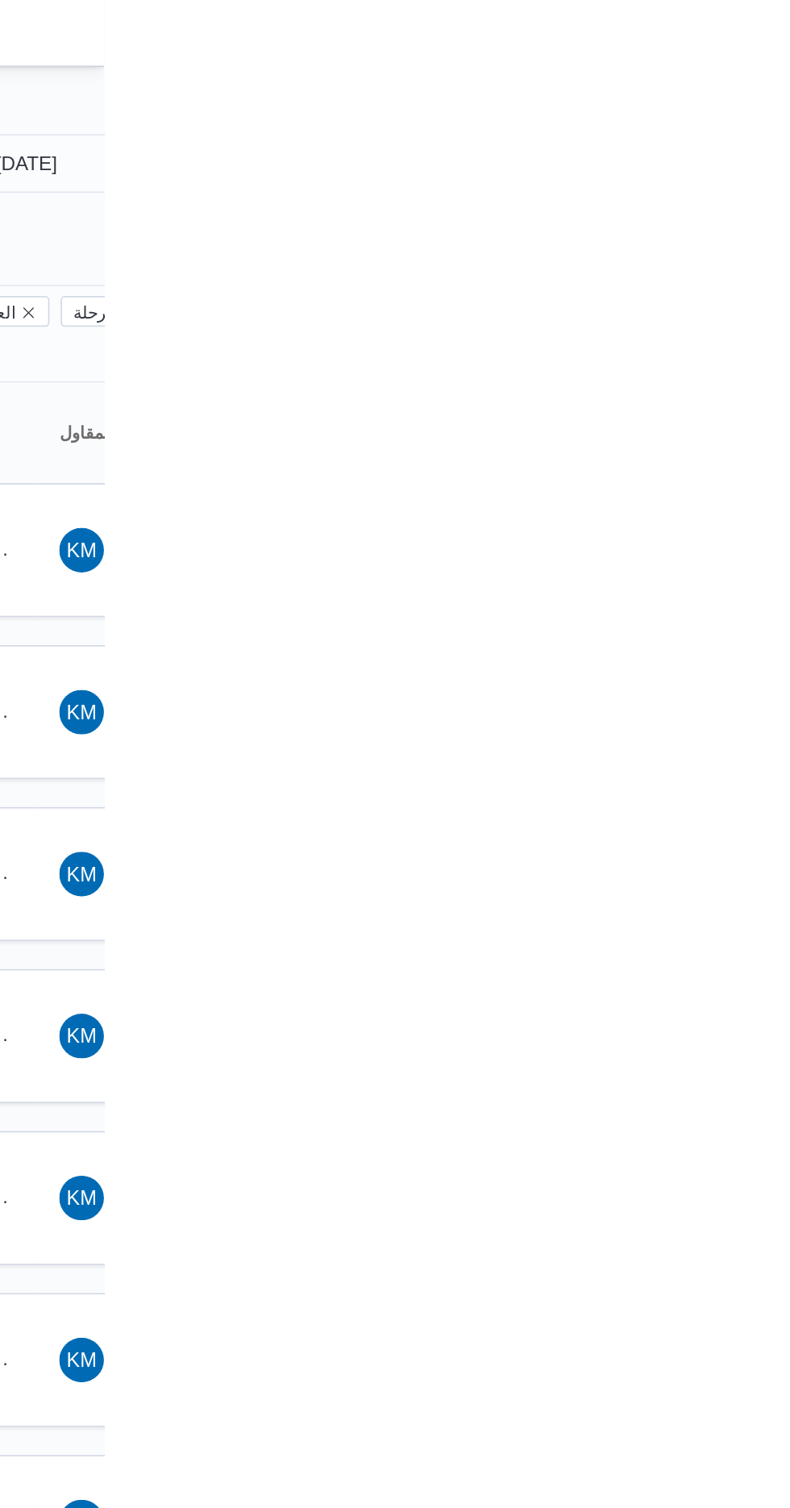
type input "25/9/2025"
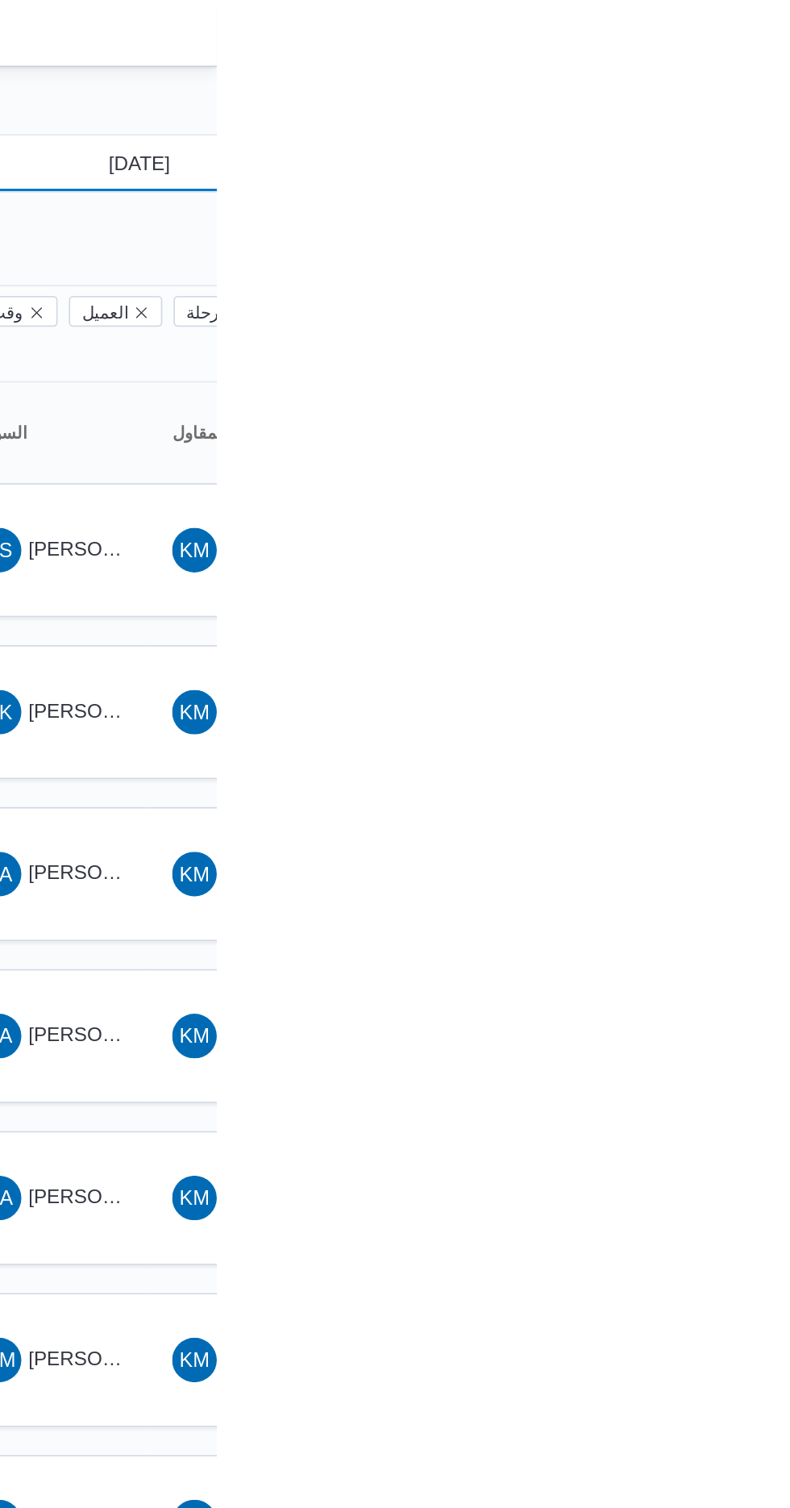
click at [743, 110] on input "25/9/2025" at bounding box center [734, 94] width 183 height 32
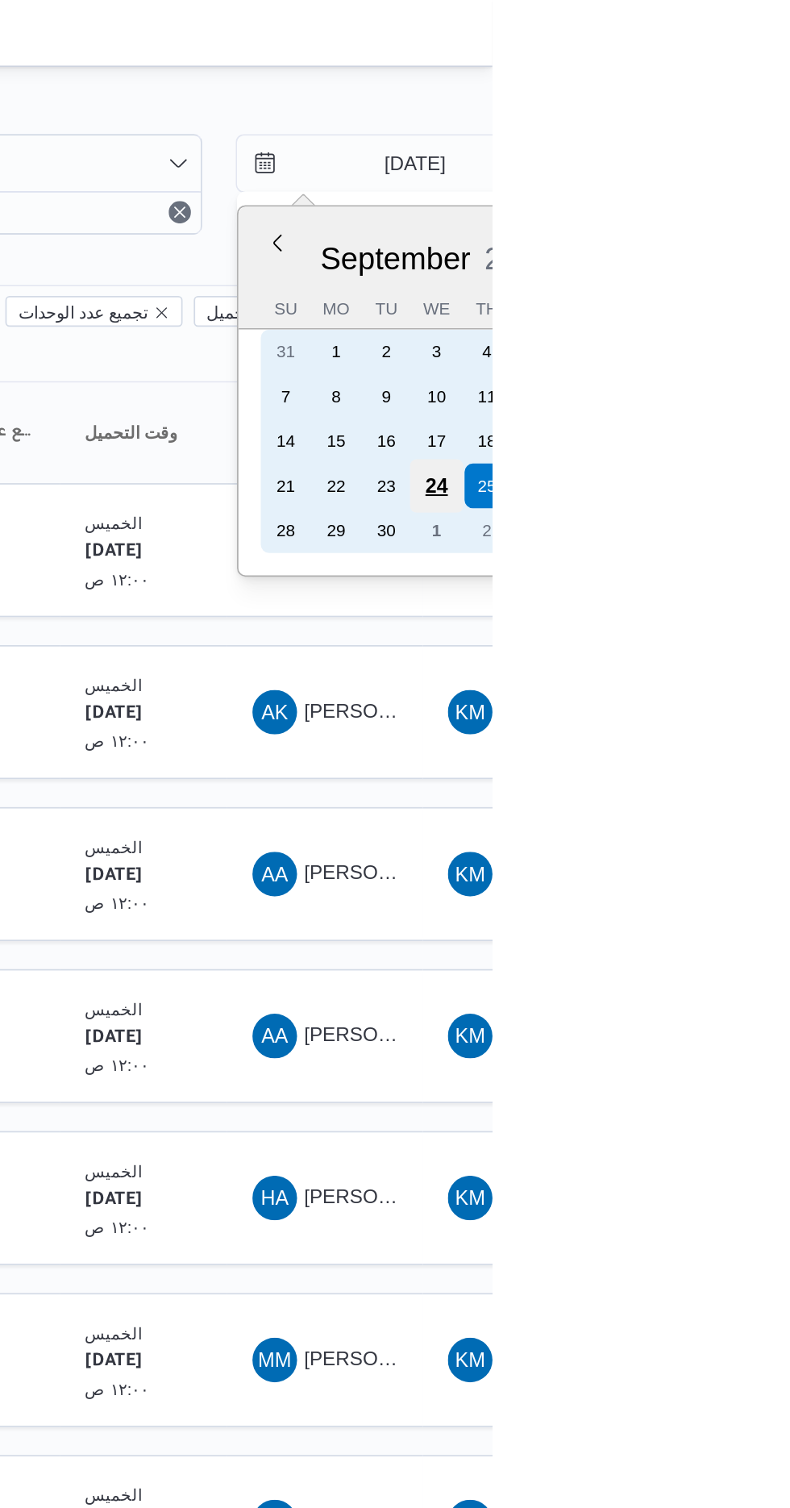
click at [755, 278] on div "24" at bounding box center [758, 280] width 31 height 31
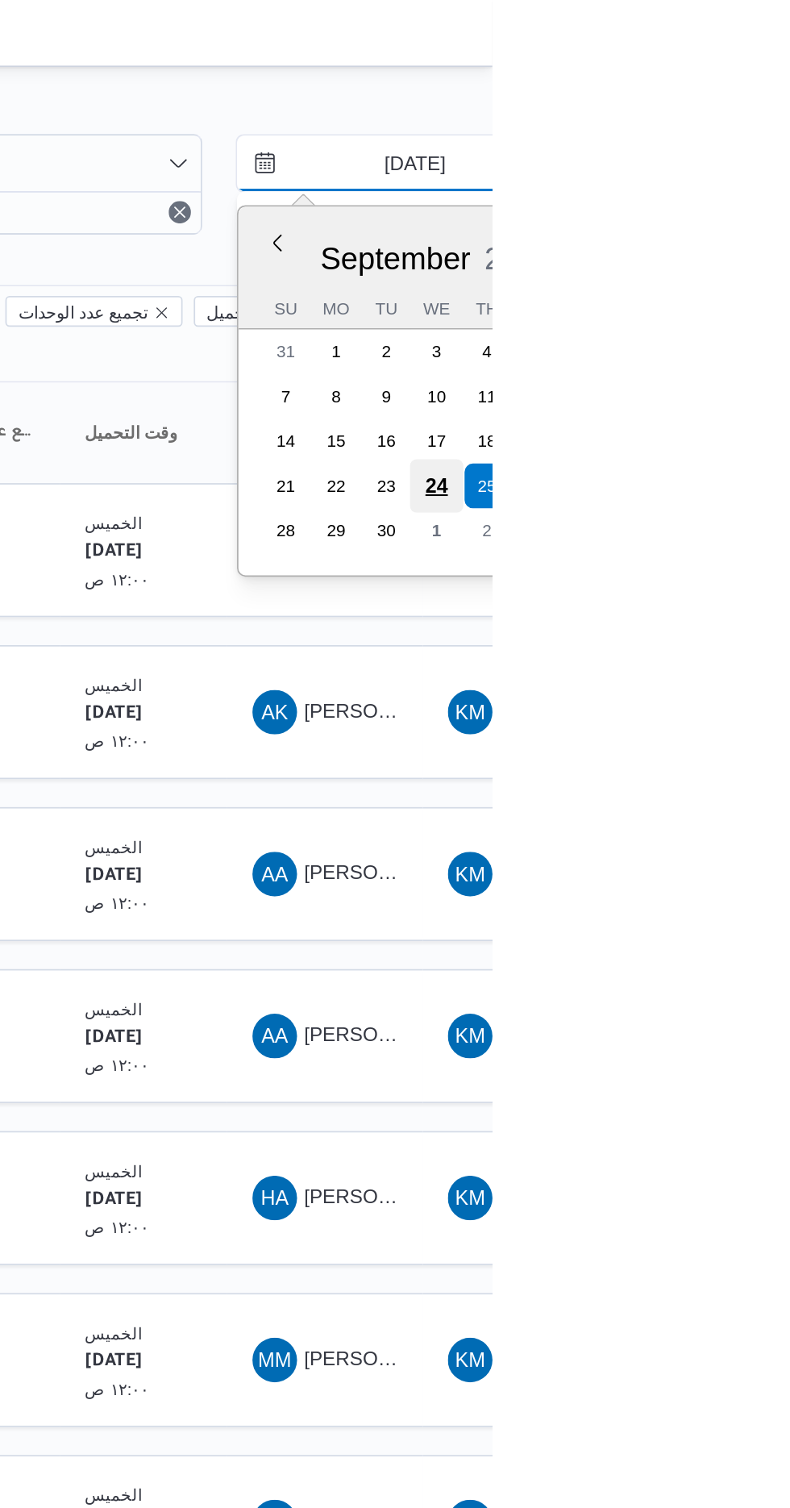
type input "[DATE]"
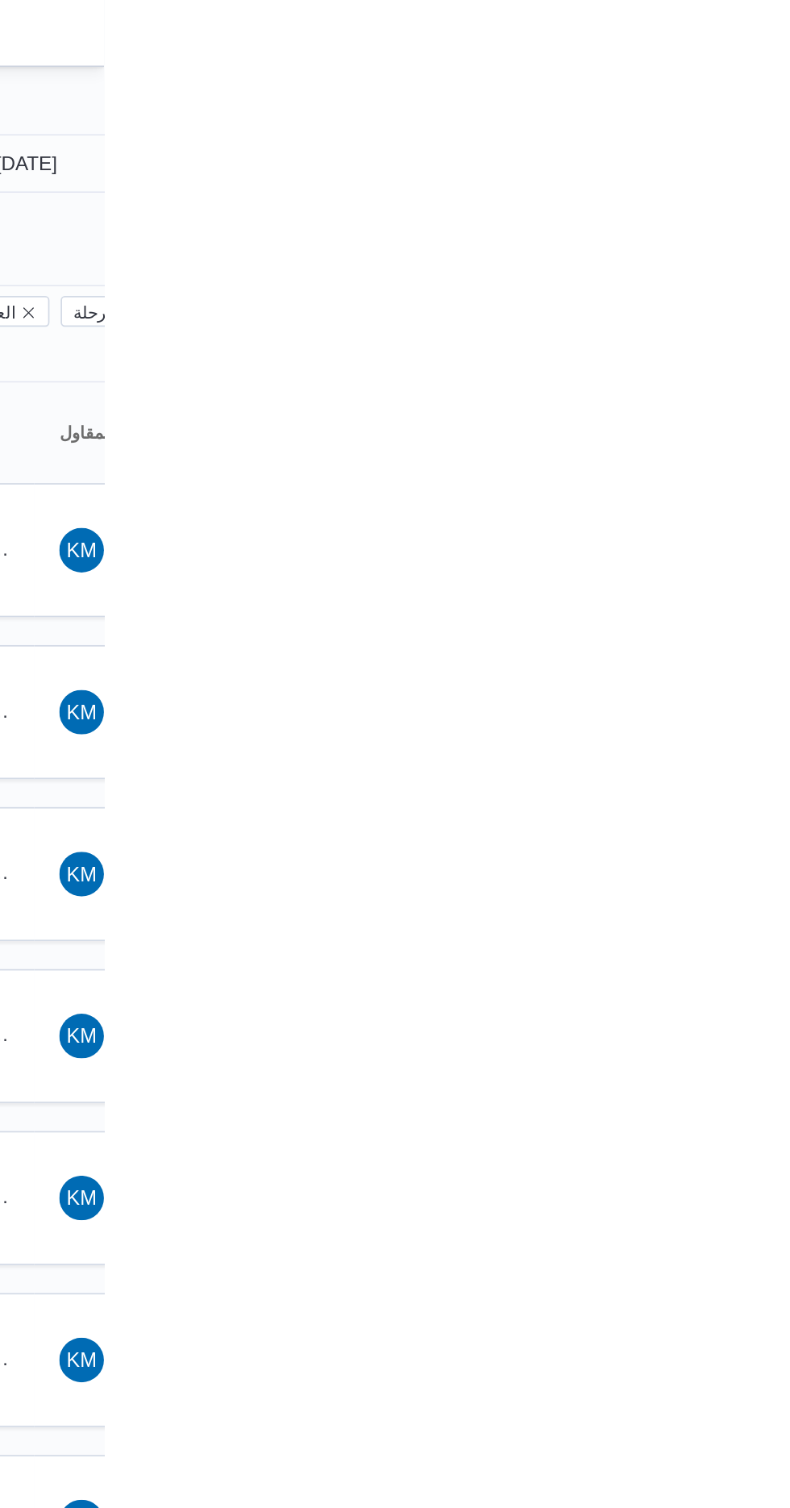
type input "[DATE]"
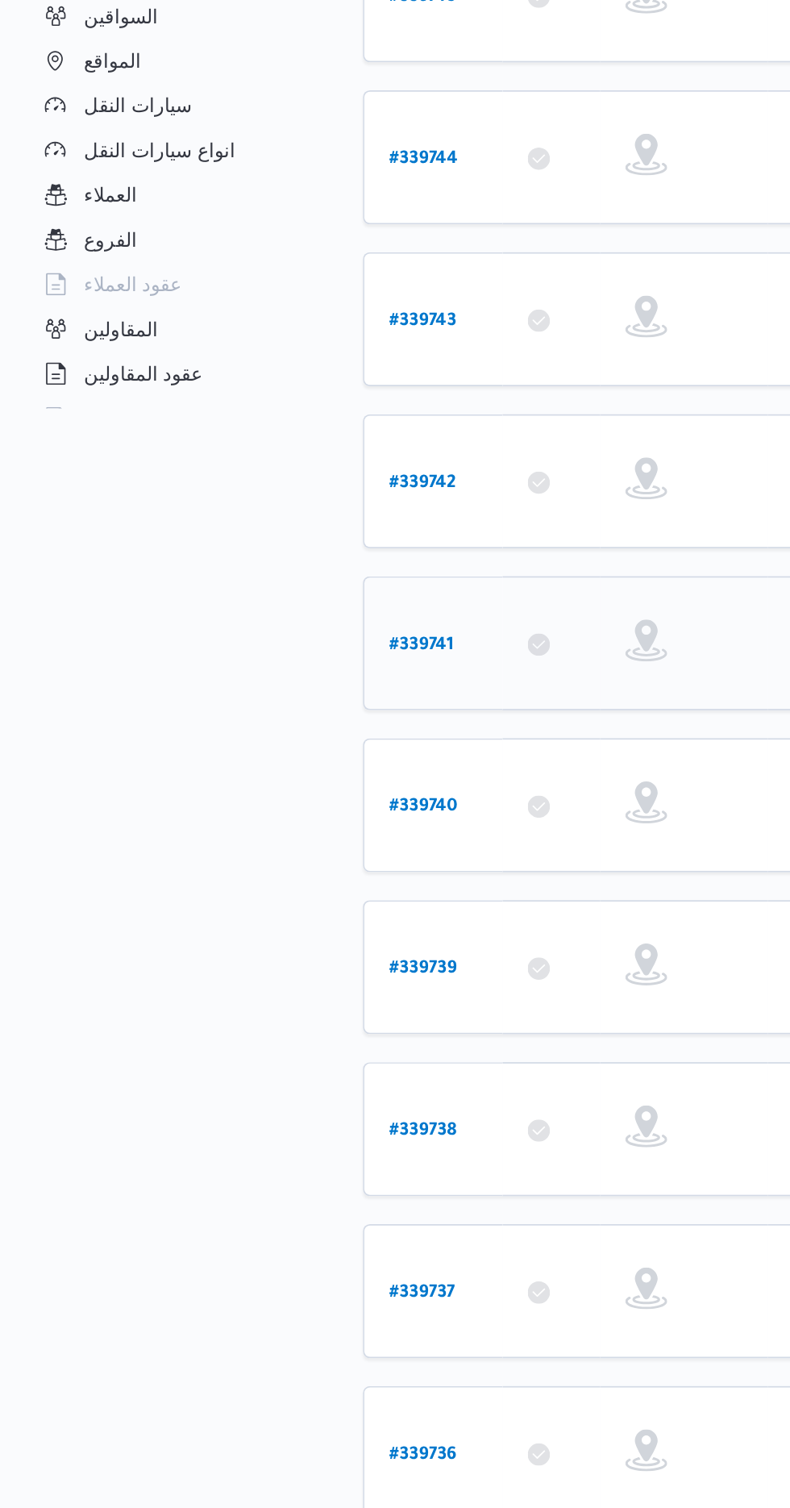
click at [256, 688] on b "# 339741" at bounding box center [243, 693] width 37 height 11
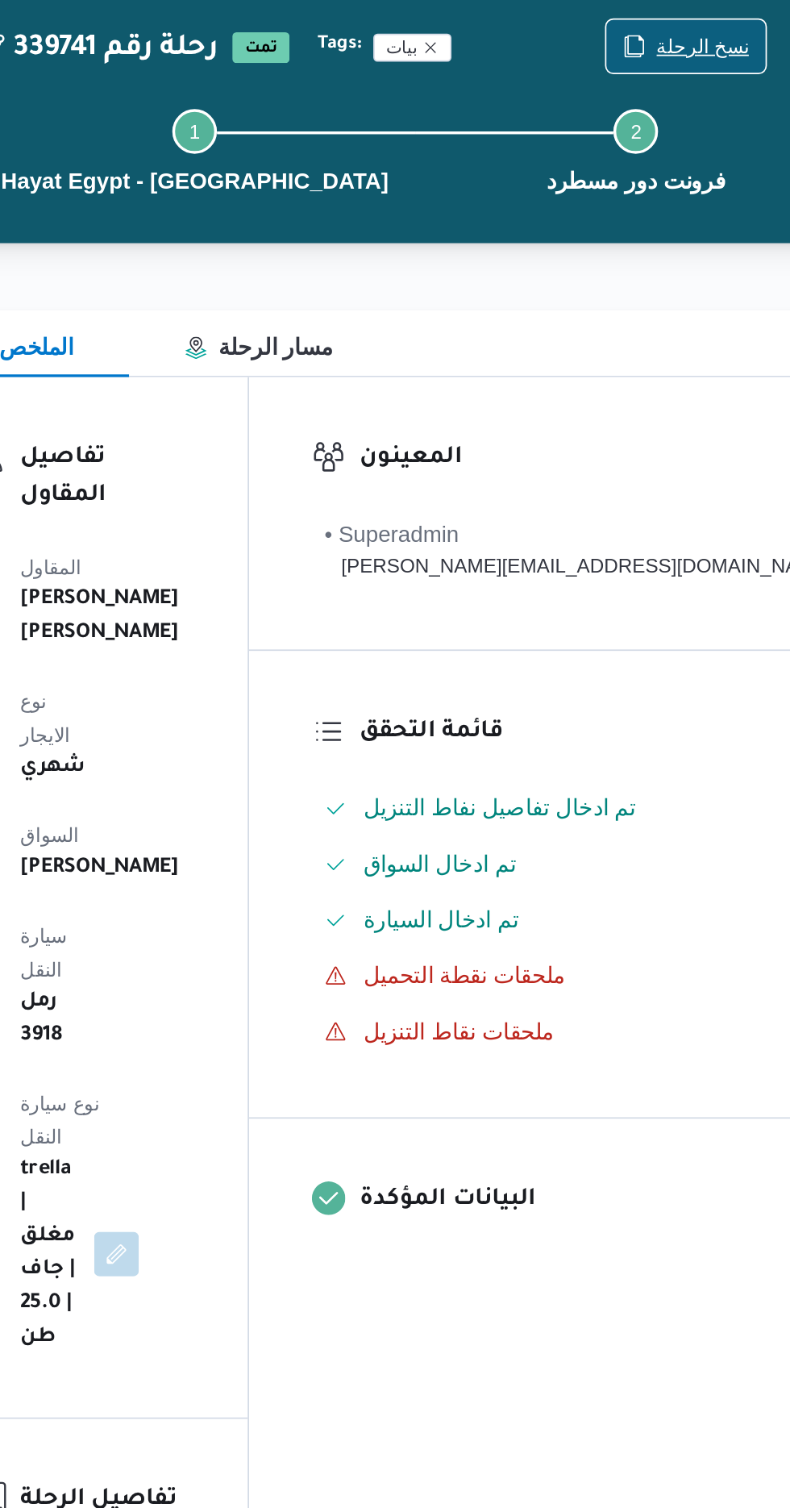
click at [641, 96] on span "نسخ الرحلة" at bounding box center [668, 103] width 54 height 19
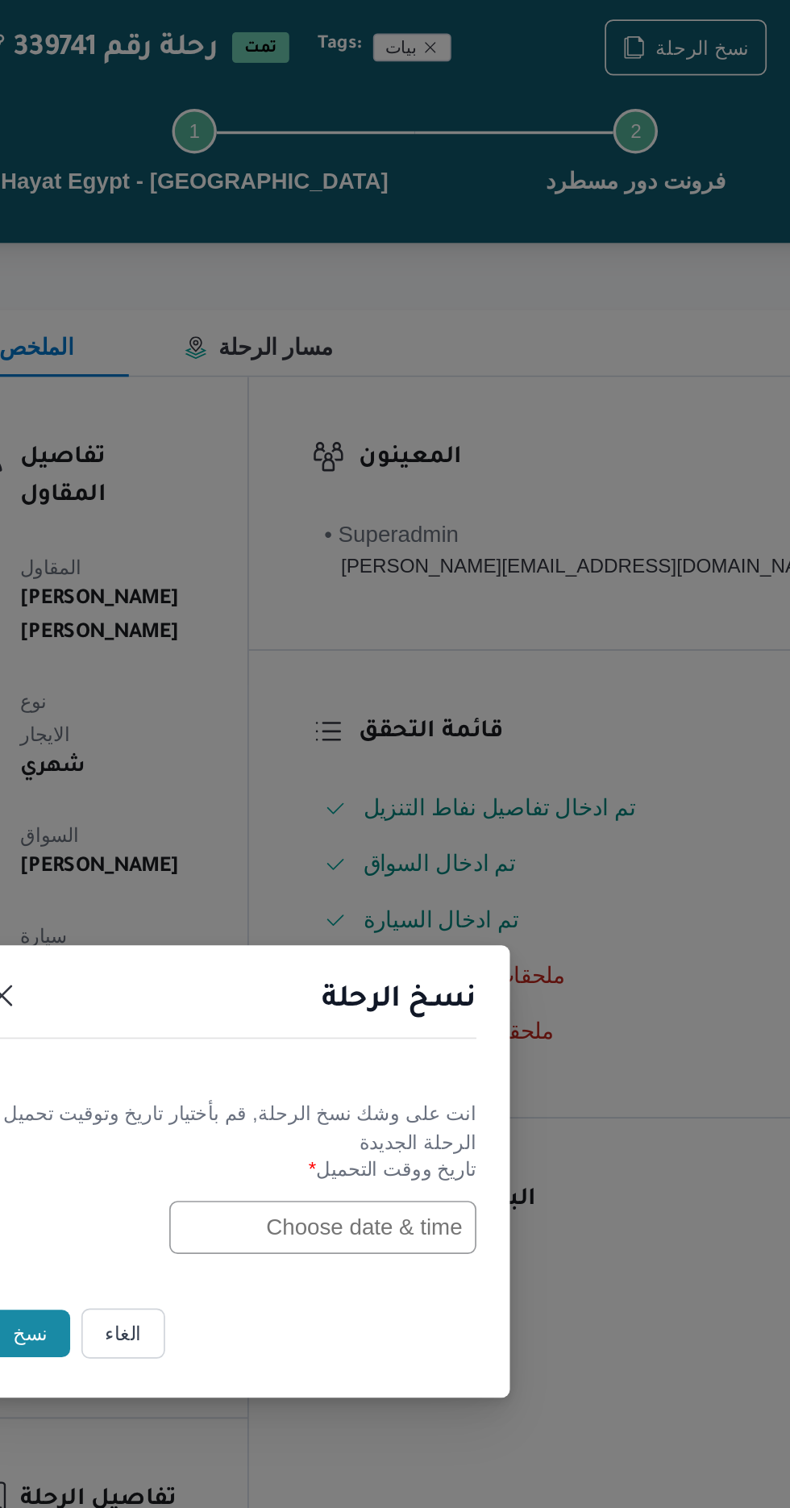
click at [397, 787] on input "text" at bounding box center [448, 786] width 177 height 31
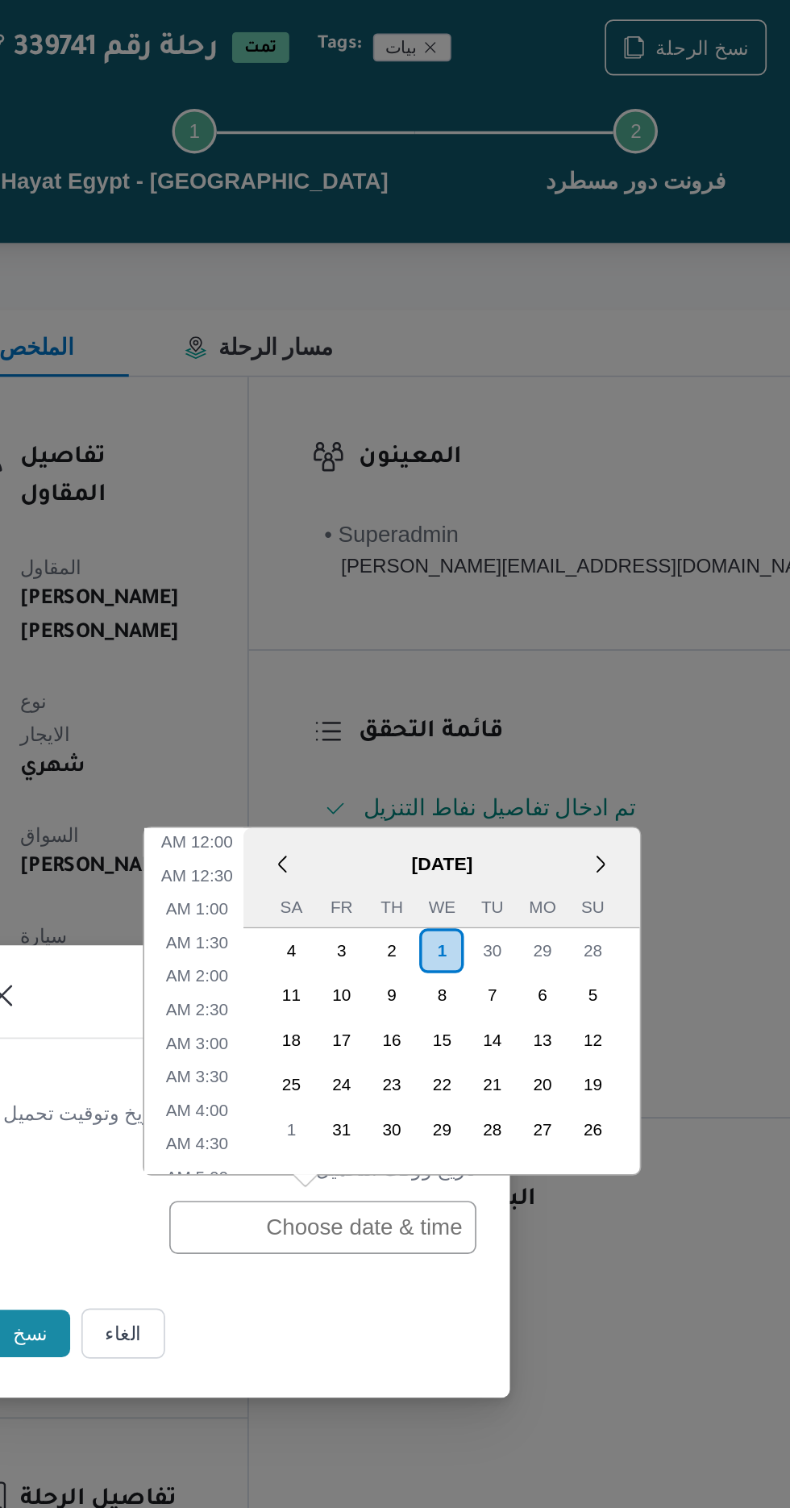
scroll to position [701, 0]
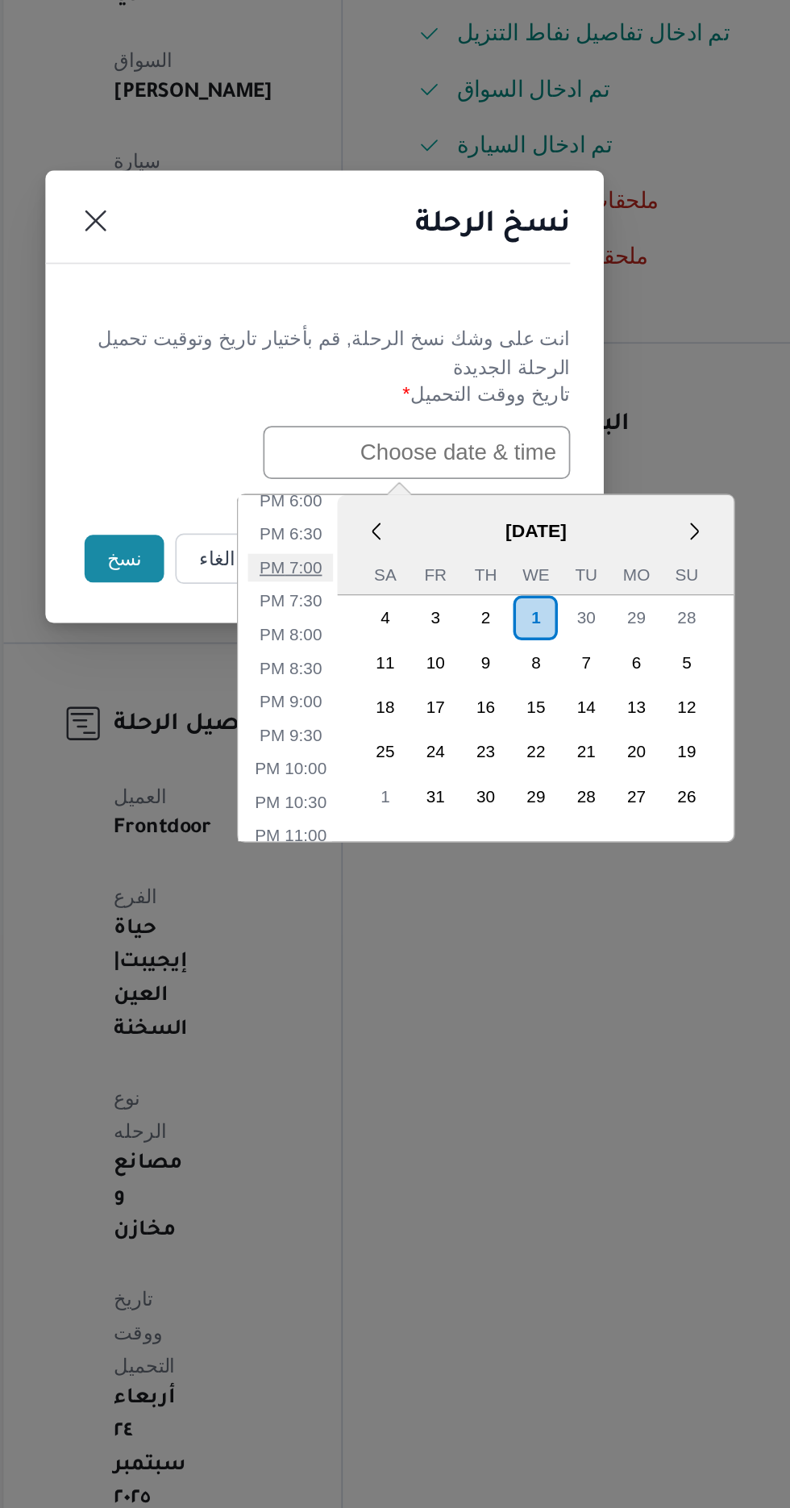
click at [375, 847] on li "7:00 PM" at bounding box center [375, 852] width 49 height 16
type input "01/10/2025 7:00PM"
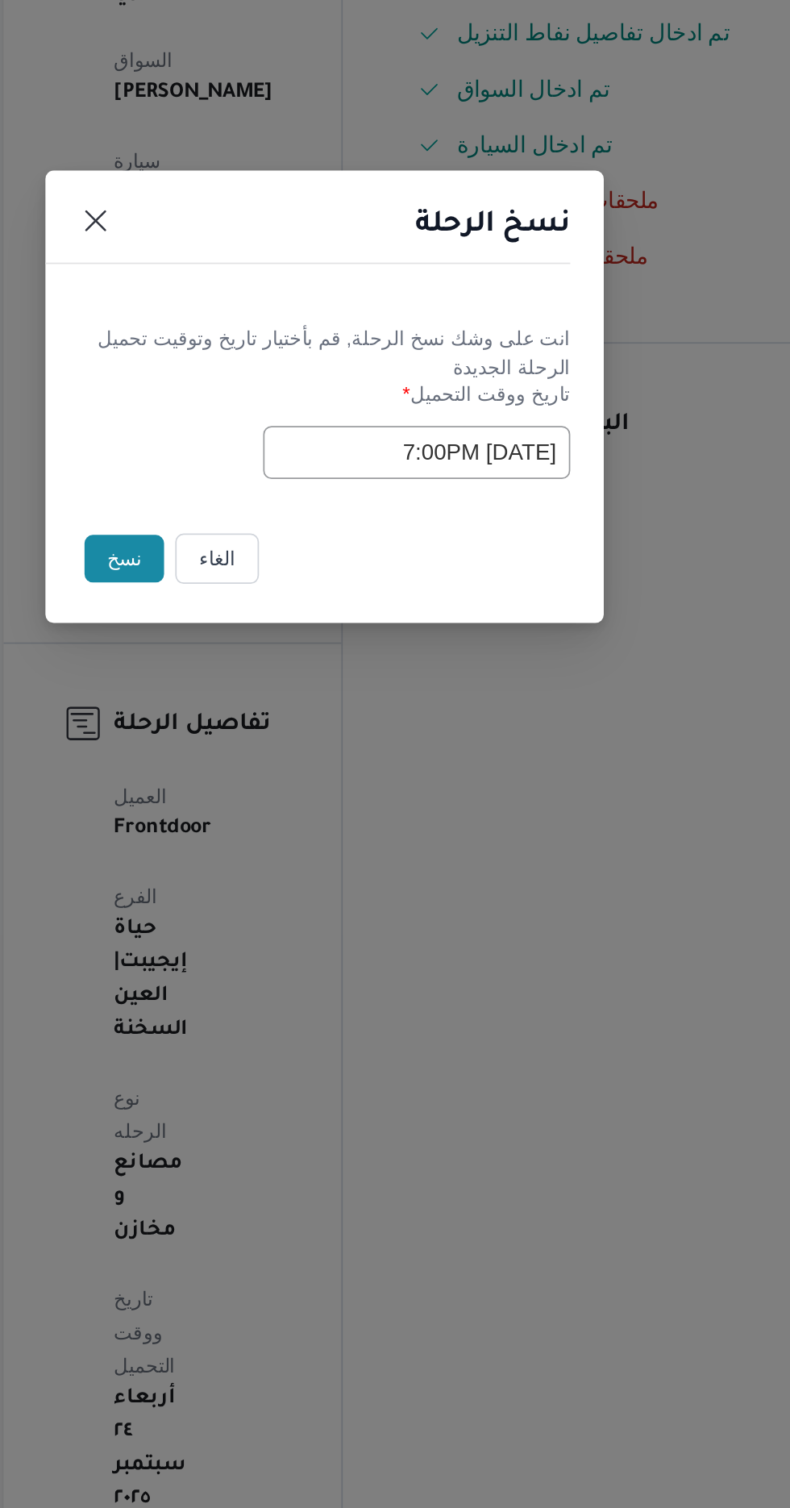
click at [268, 848] on button "نسخ" at bounding box center [279, 847] width 46 height 27
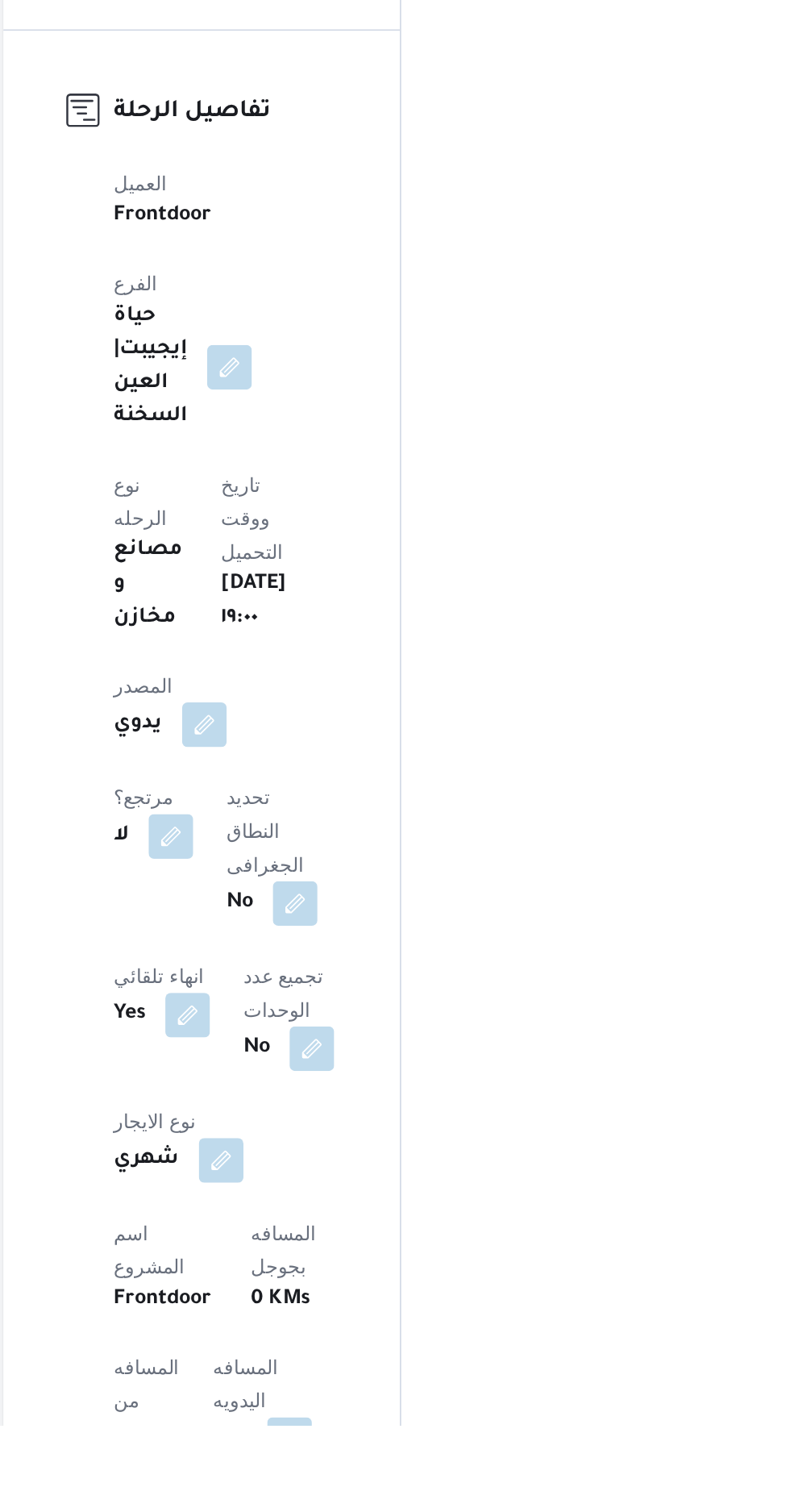
scroll to position [214, 0]
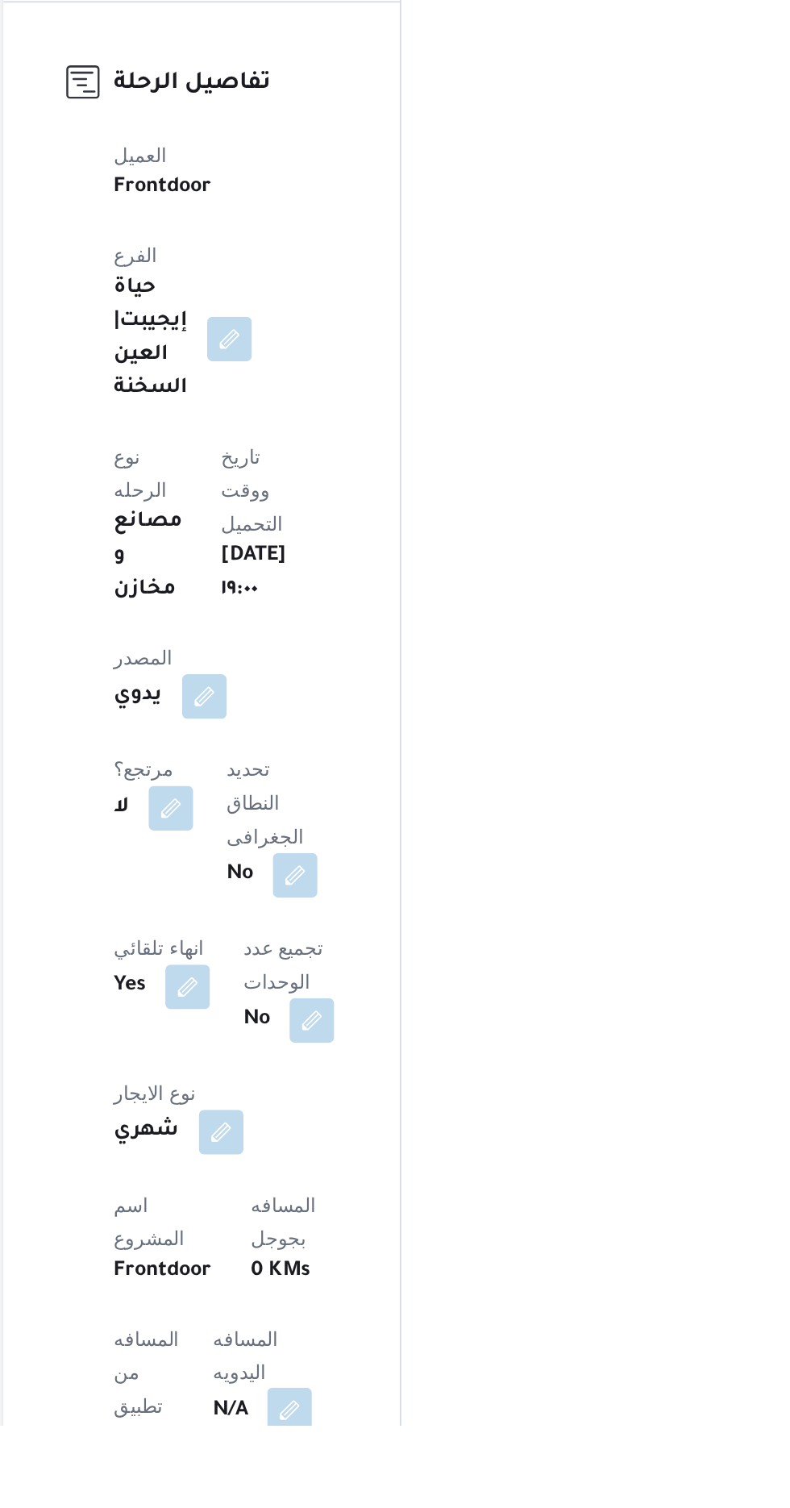
click at [362, 1486] on button "button" at bounding box center [375, 1499] width 26 height 26
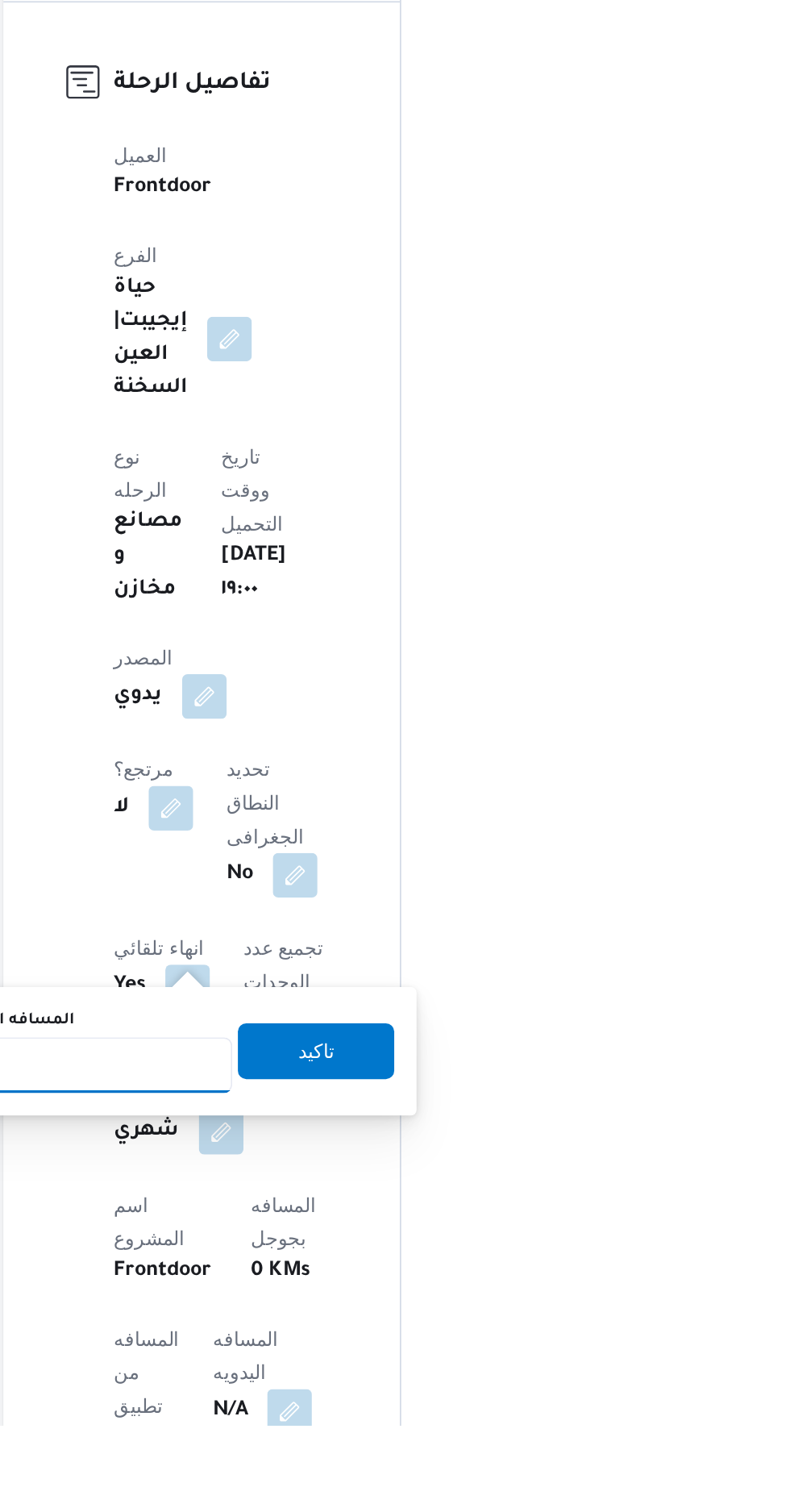
click at [285, 1297] on input "المسافه اليدويه" at bounding box center [261, 1300] width 160 height 32
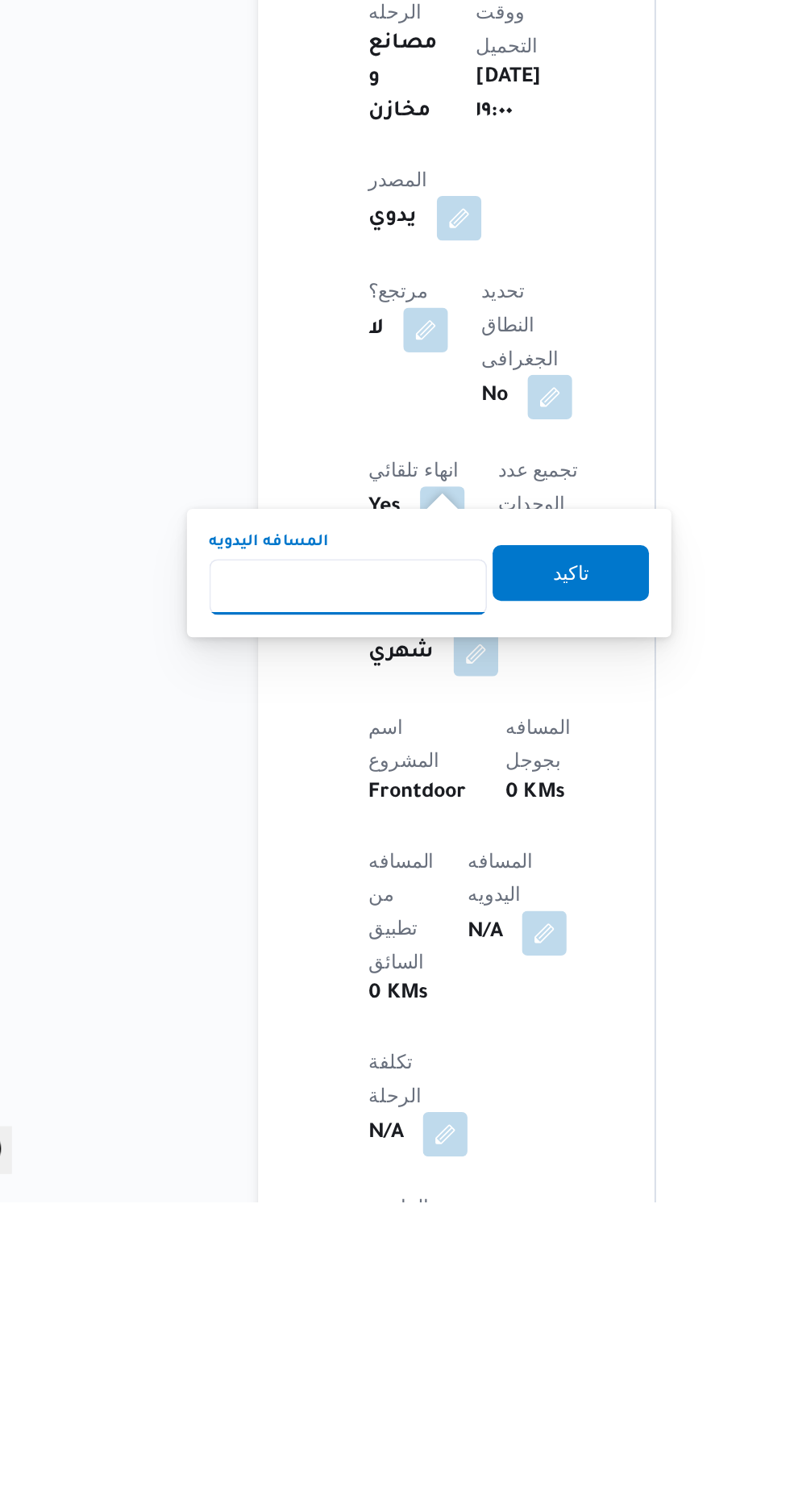
scroll to position [361, 0]
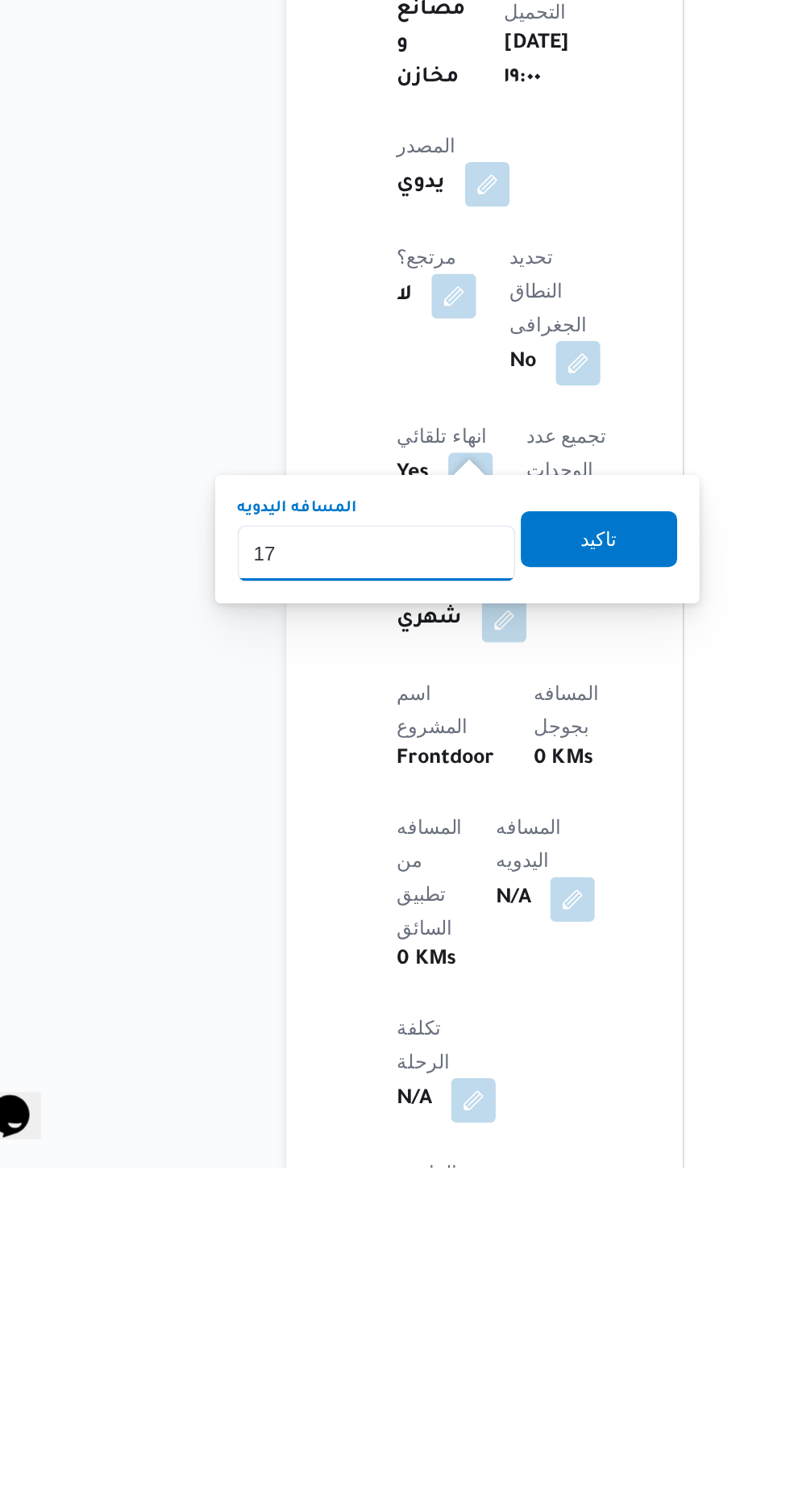
type input "175"
click at [420, 1137] on span "تاكيد" at bounding box center [390, 1144] width 90 height 32
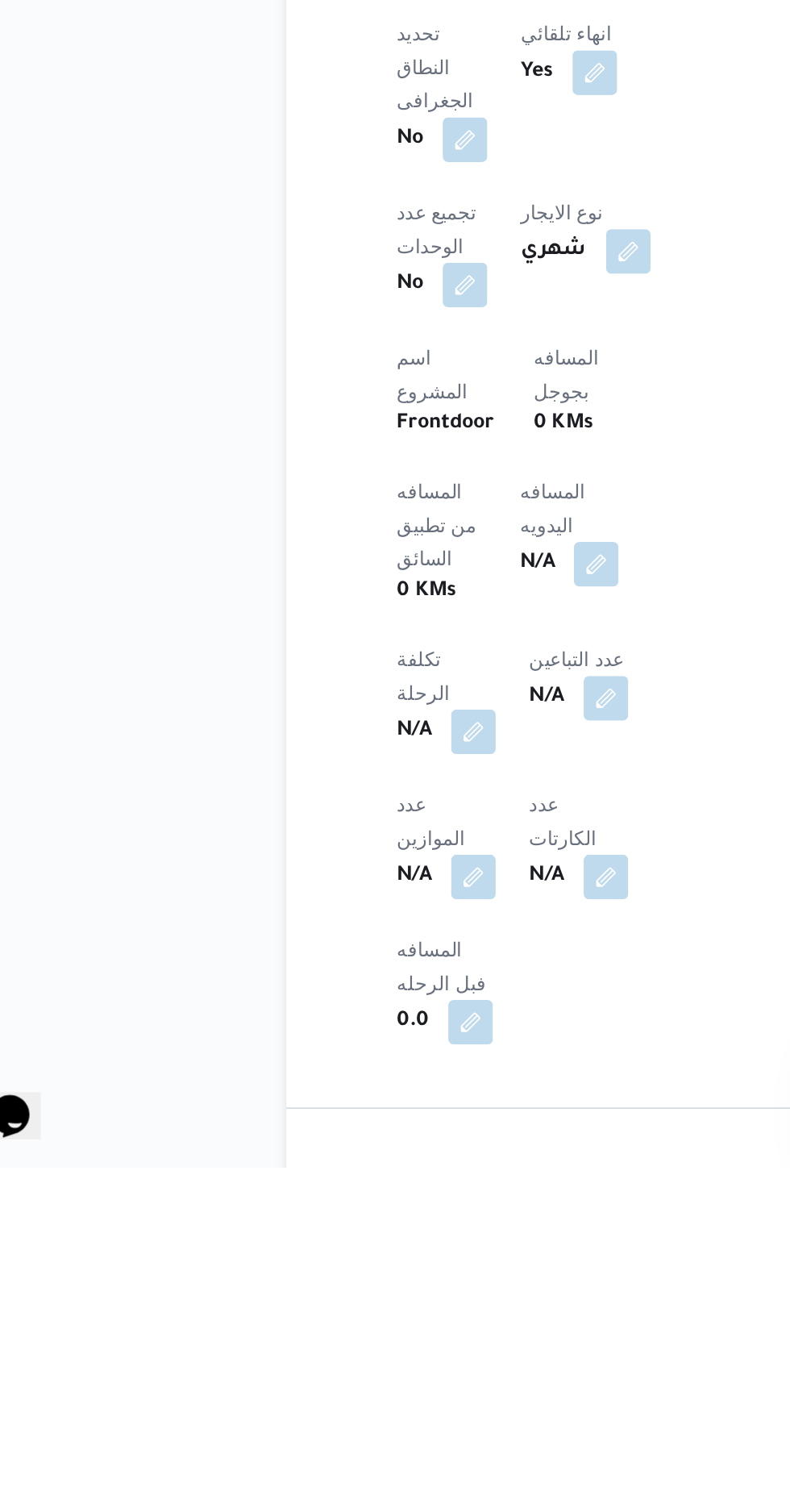
scroll to position [491, 0]
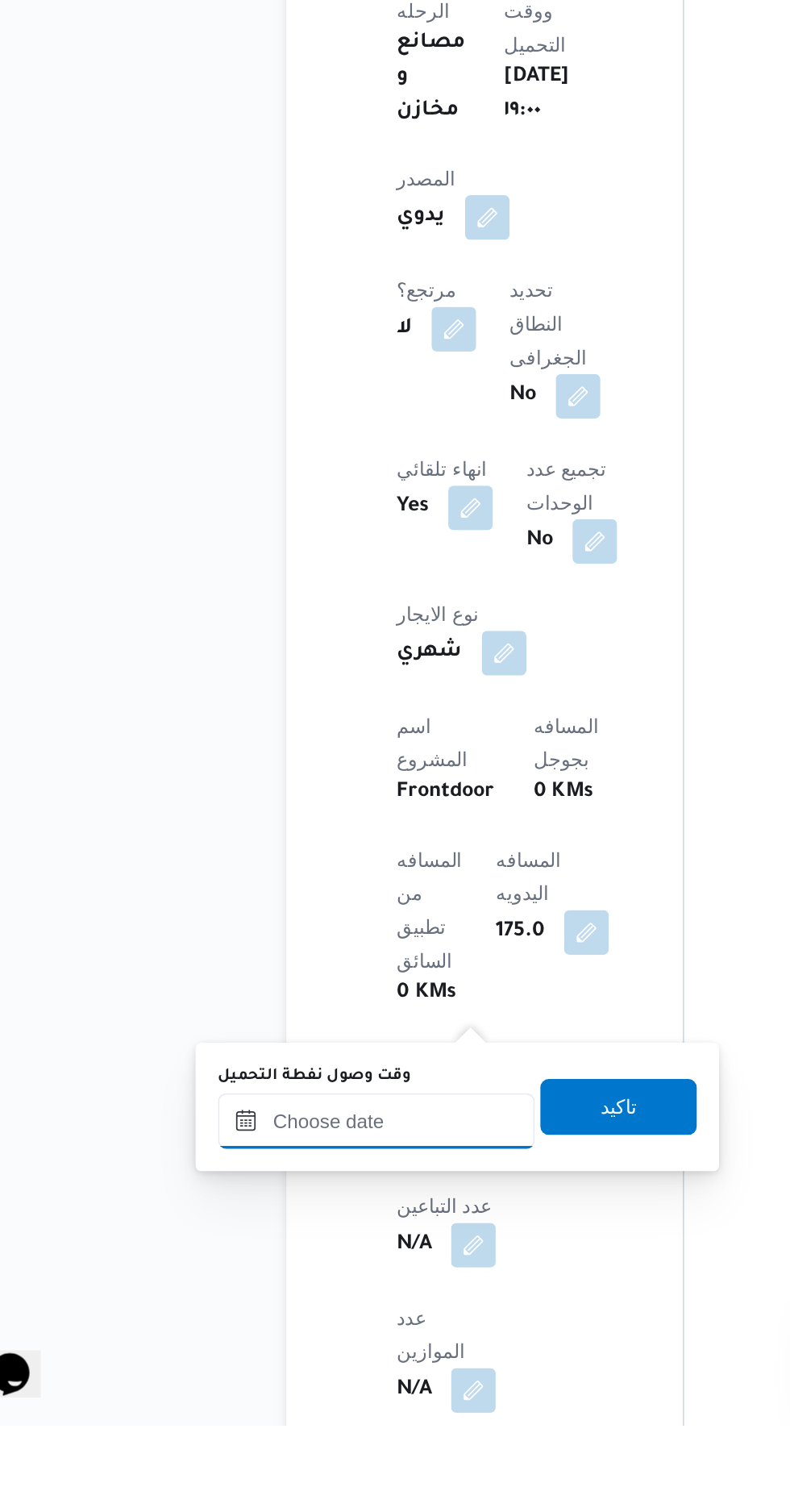
click at [253, 1329] on input "وقت وصول نفطة التحميل" at bounding box center [261, 1332] width 183 height 32
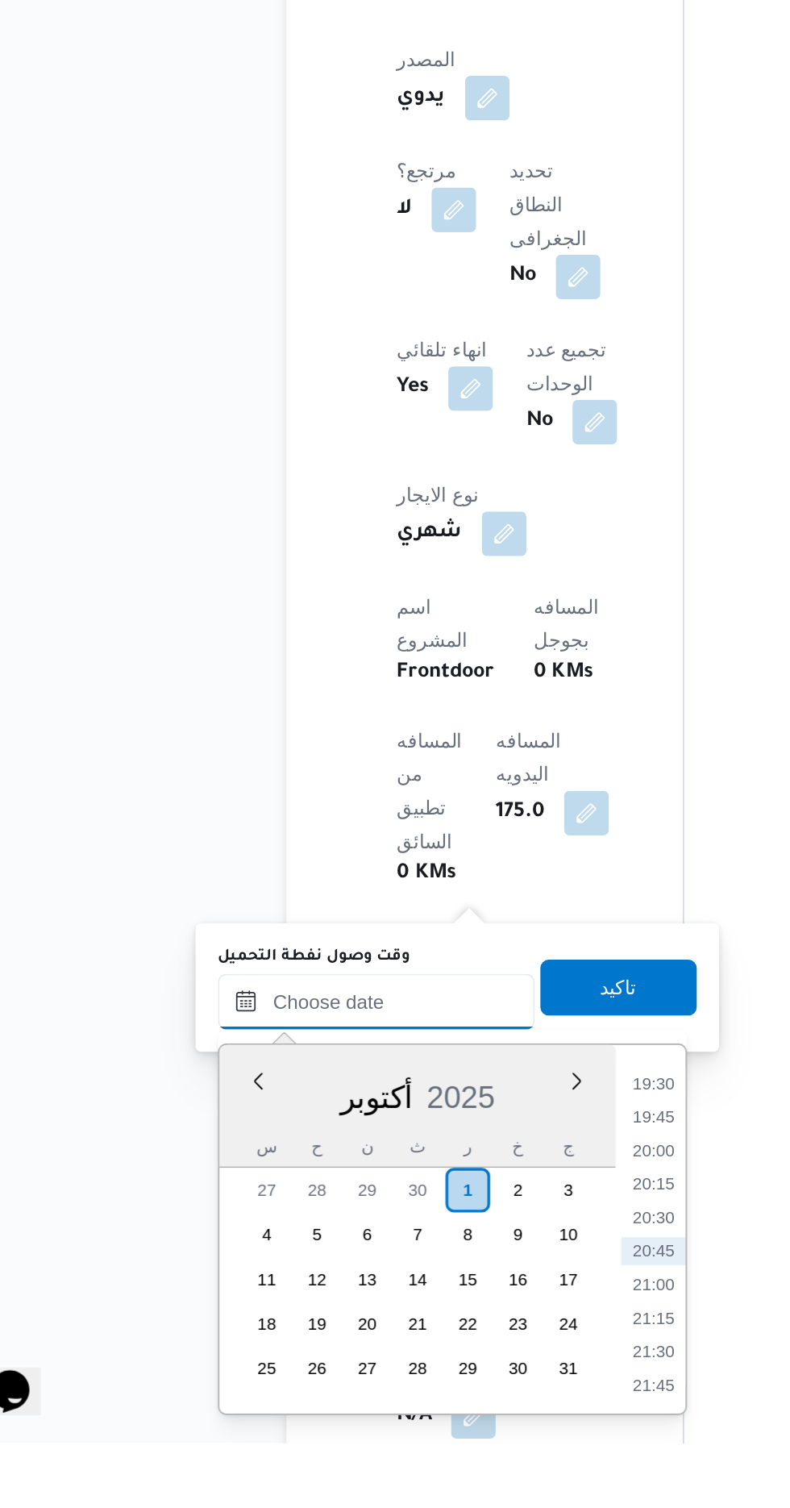
scroll to position [570, 0]
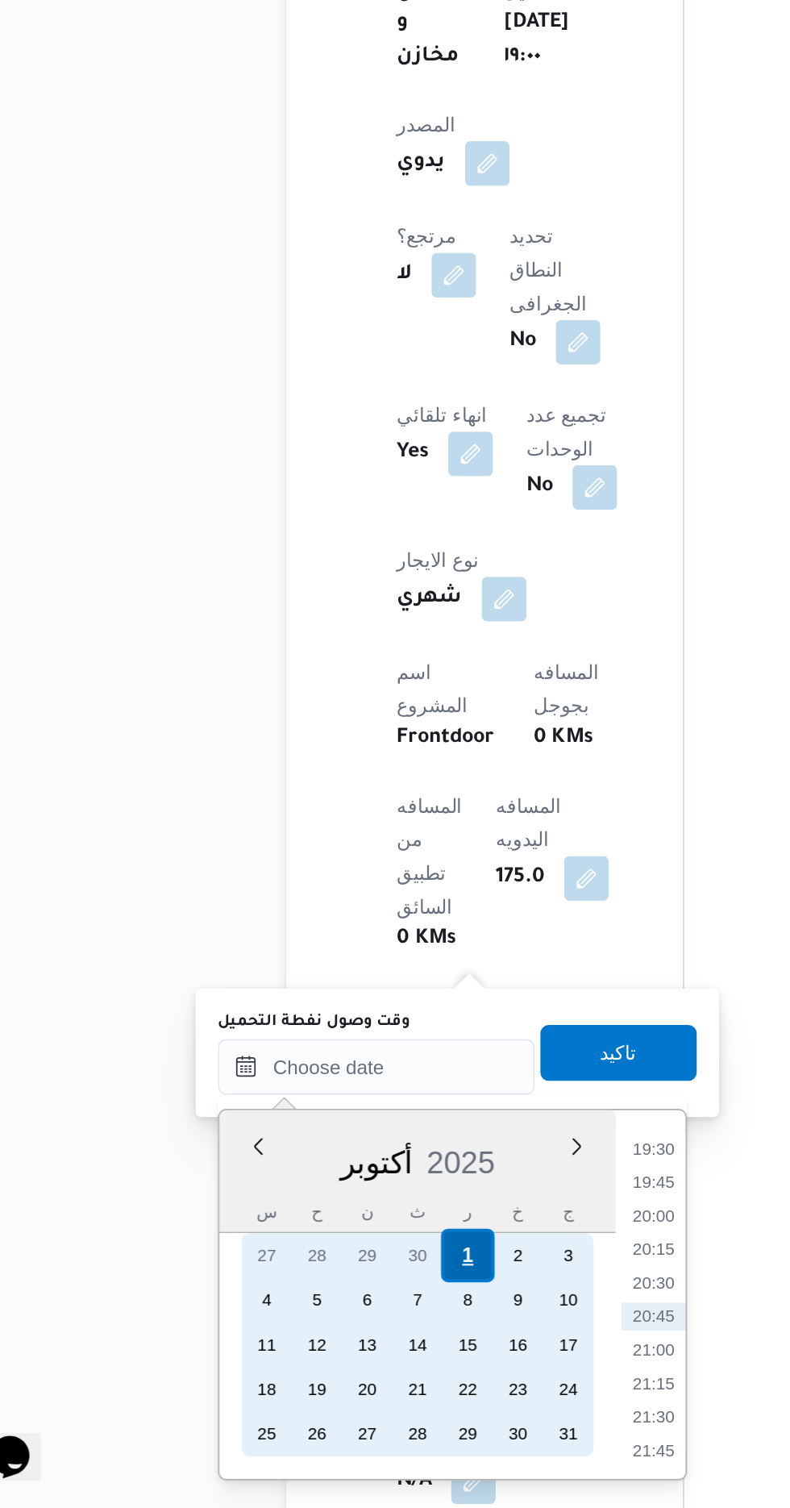
click at [314, 1360] on div "1" at bounding box center [313, 1362] width 31 height 31
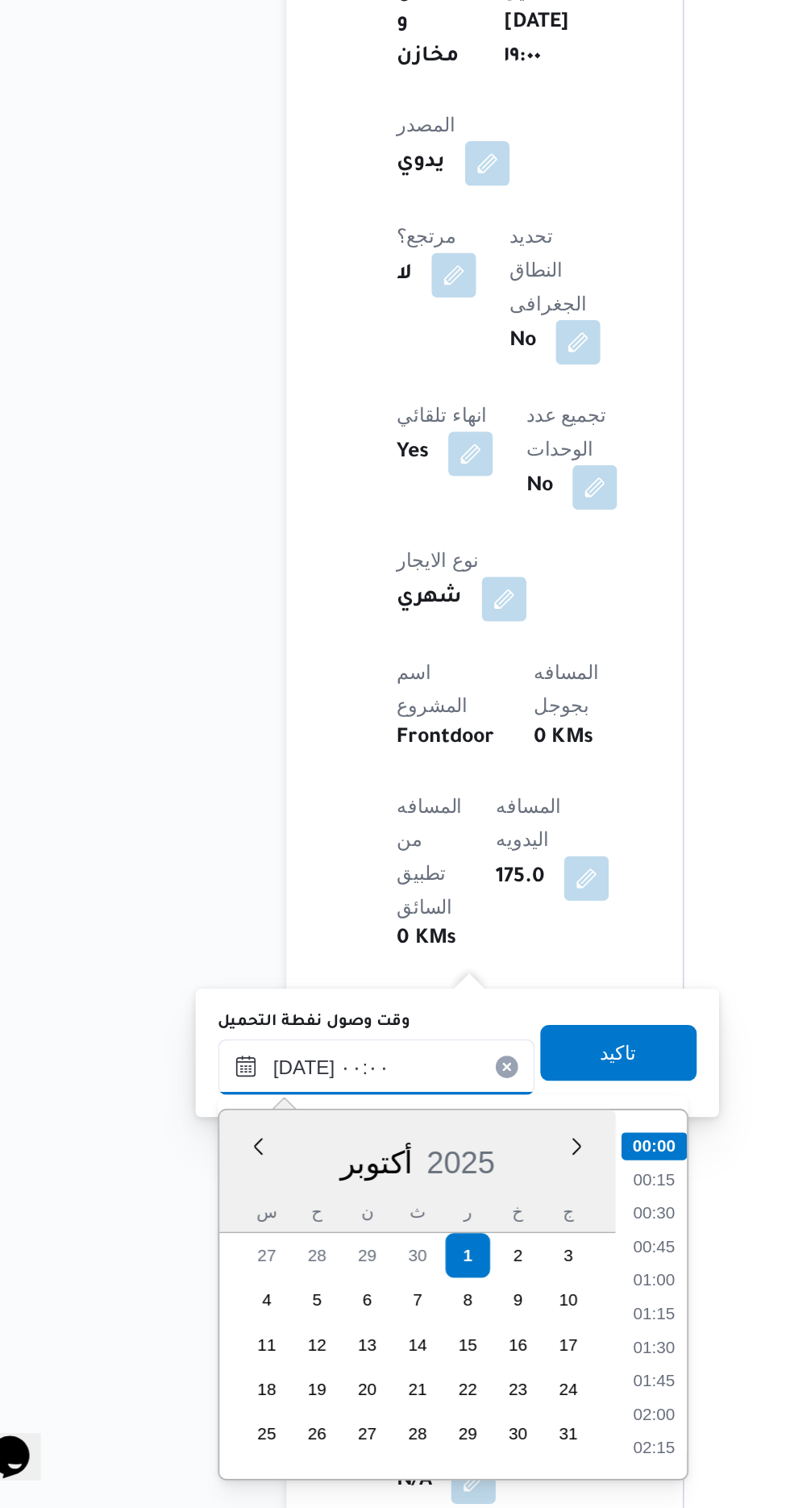
click at [172, 1254] on input "٠١/١٠/٢٠٢٥ ٠٠:٠٠" at bounding box center [261, 1253] width 183 height 32
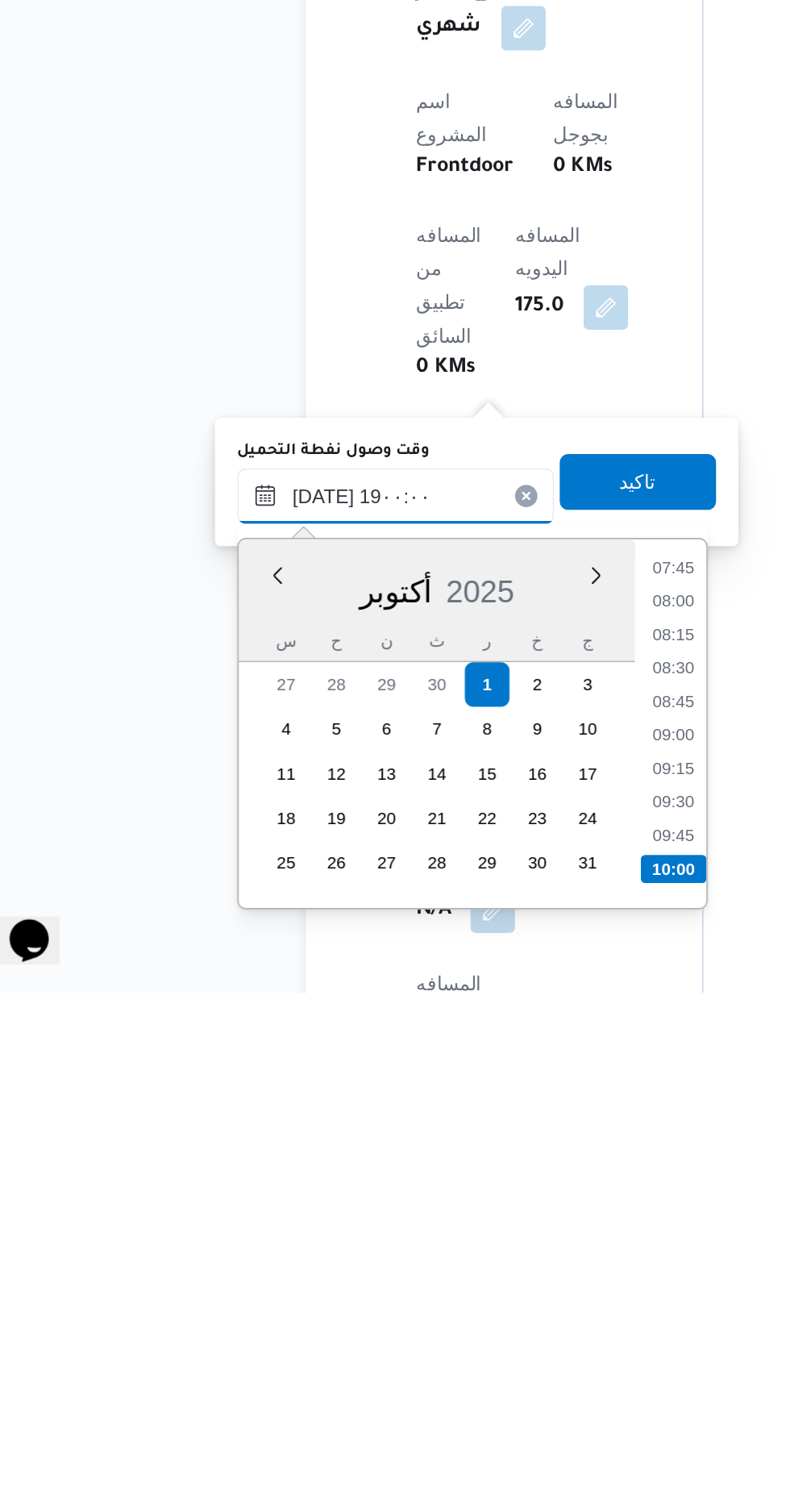
scroll to position [1301, 0]
click at [413, 1432] on li "19:00" at bounding box center [422, 1437] width 38 height 16
type input "[DATE] ١٩:٠٠"
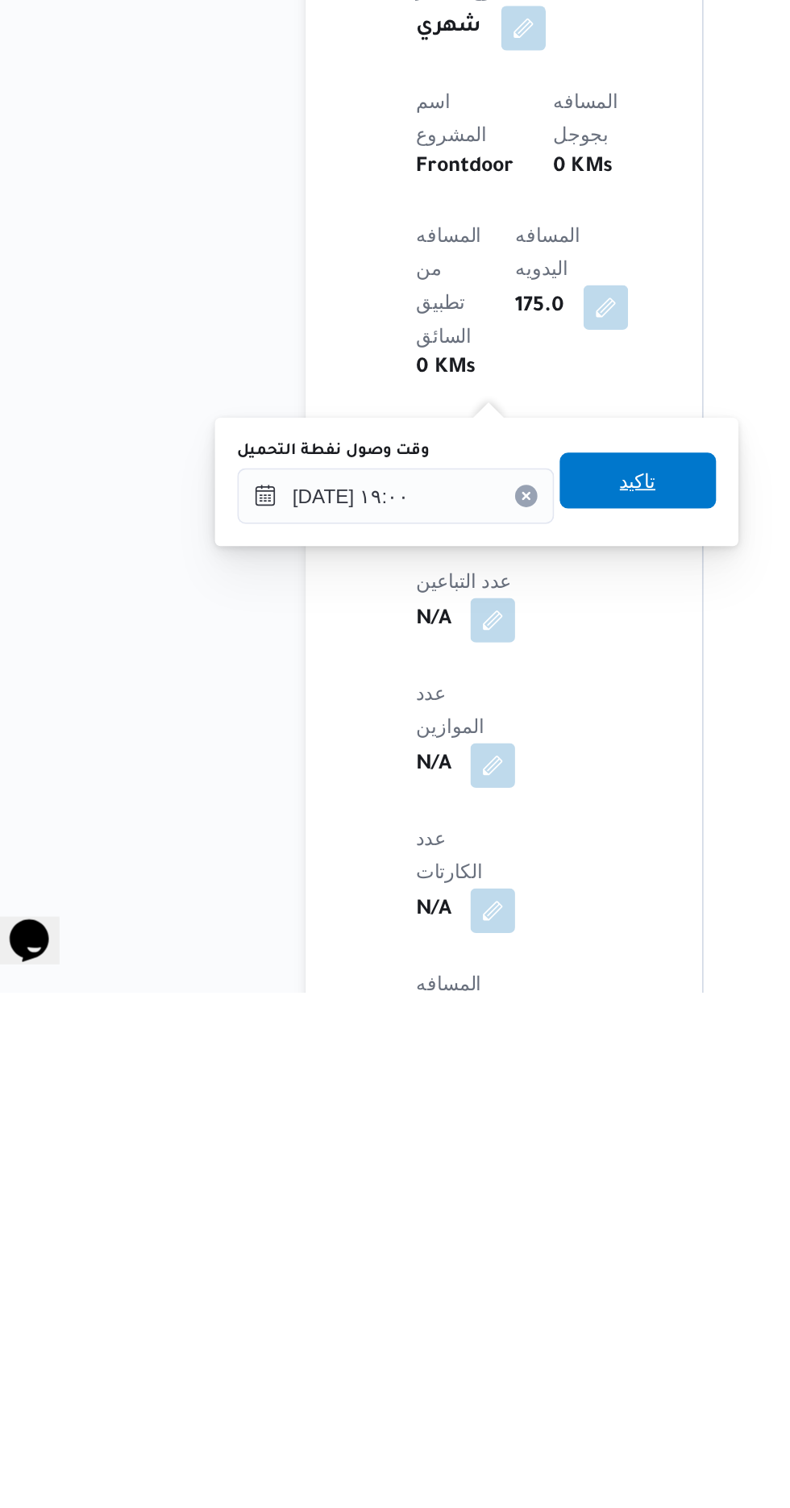
click at [403, 1207] on span "تاكيد" at bounding box center [401, 1213] width 90 height 32
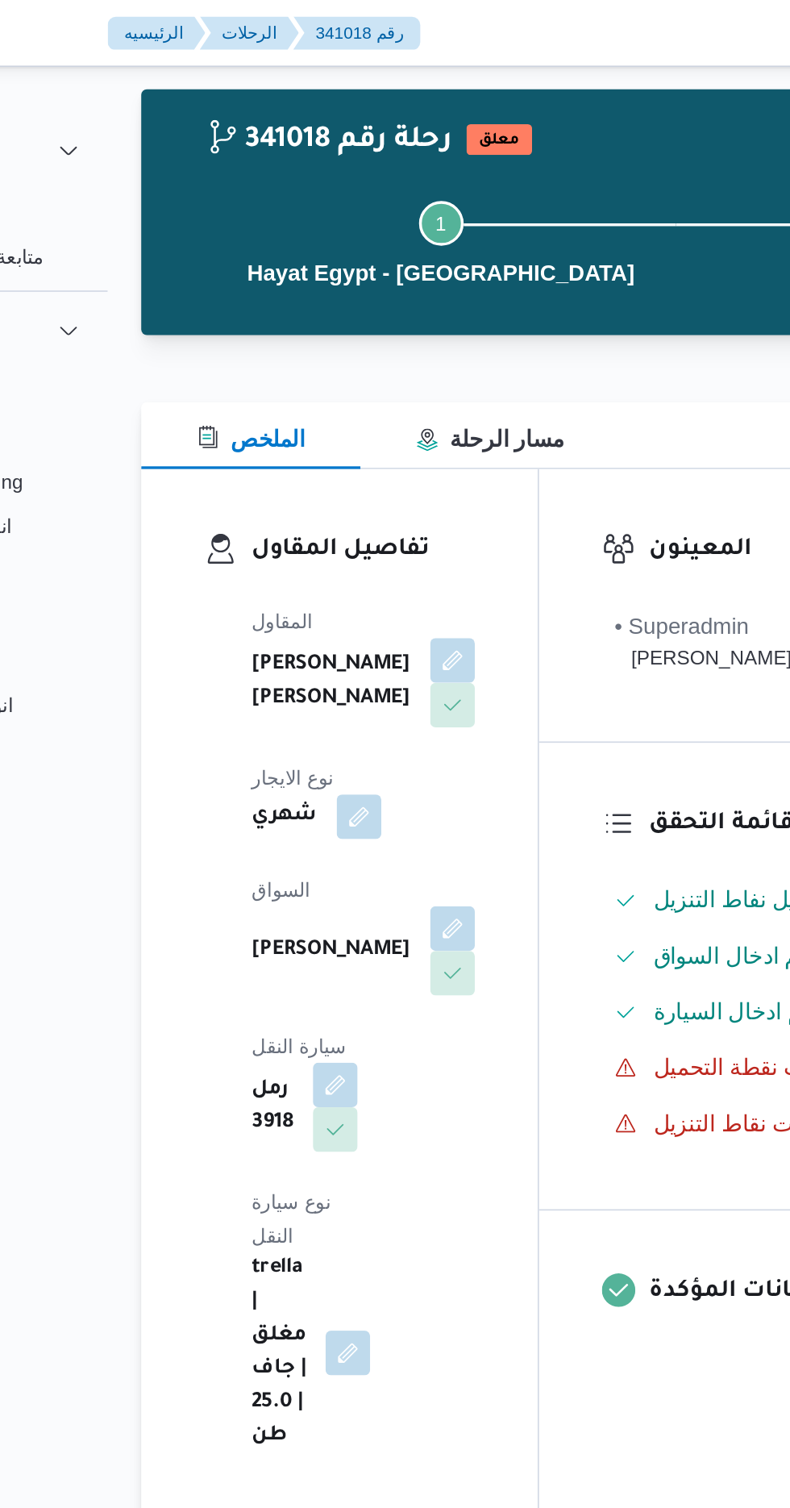
scroll to position [0, 0]
